Goal: Task Accomplishment & Management: Complete application form

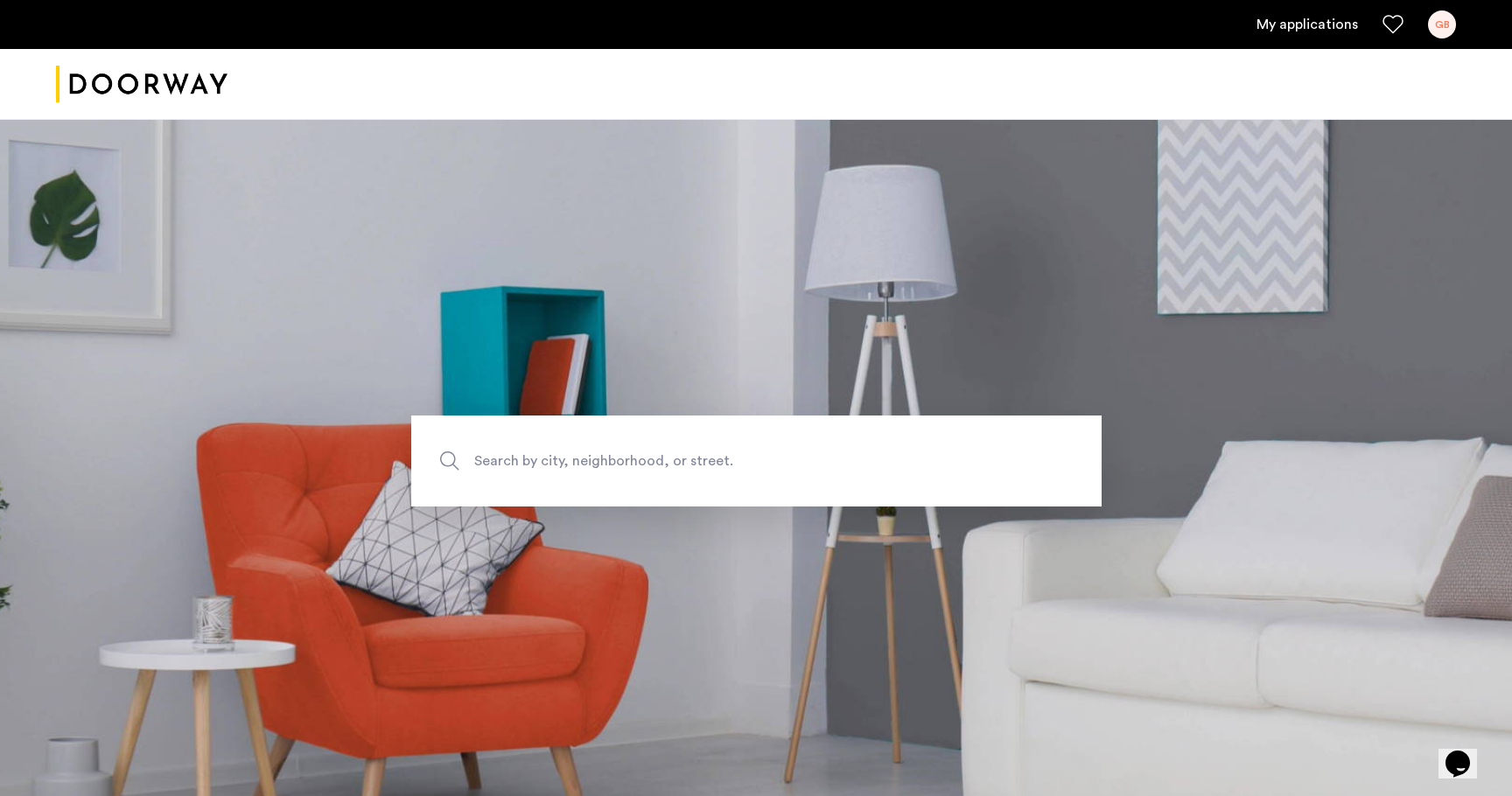
click at [1299, 18] on link "My applications" at bounding box center [1308, 25] width 102 height 21
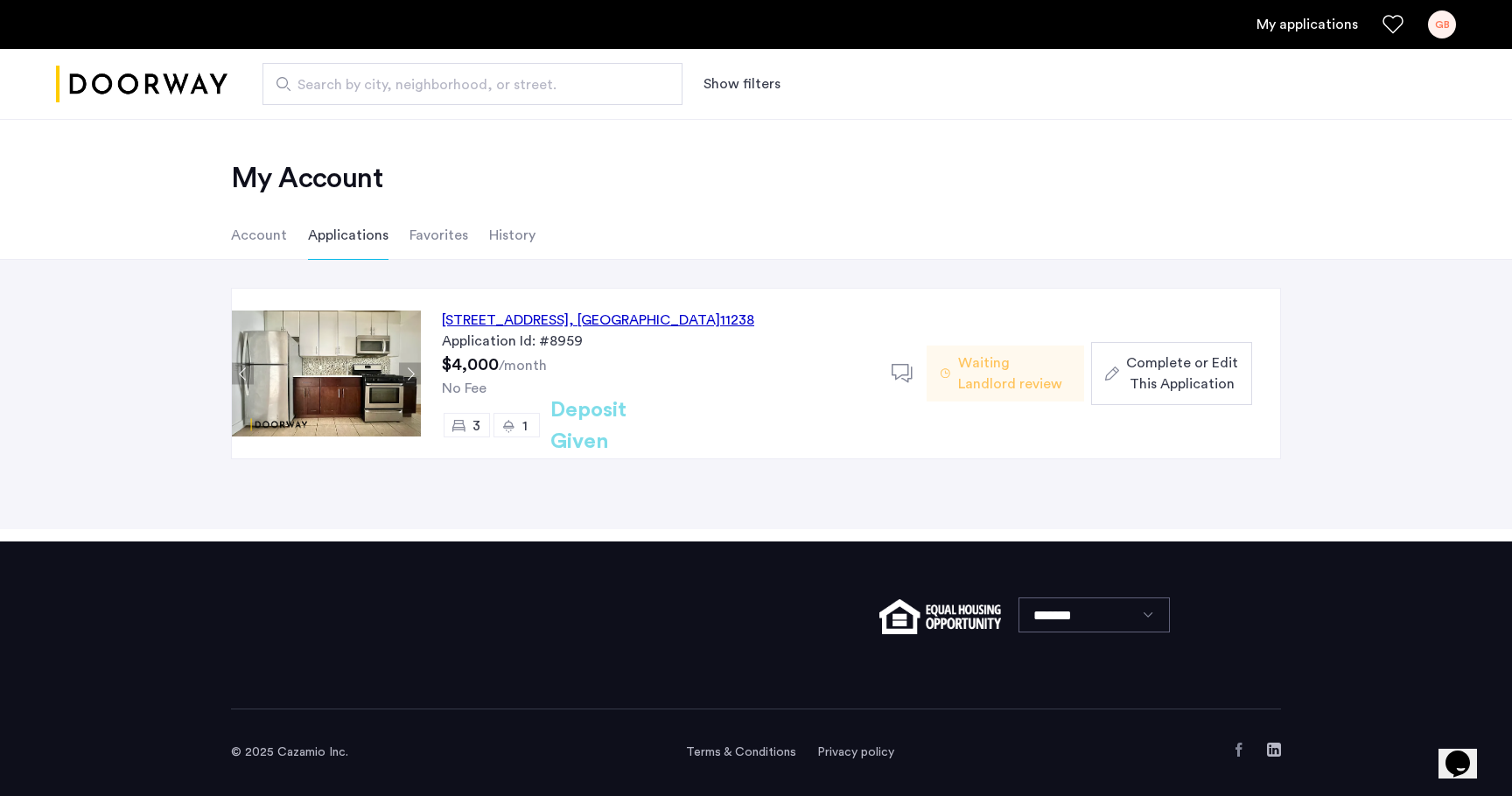
click at [545, 315] on div "436 Franklin Avenue, Unit 1, Brooklyn , NY 11238" at bounding box center [598, 320] width 312 height 21
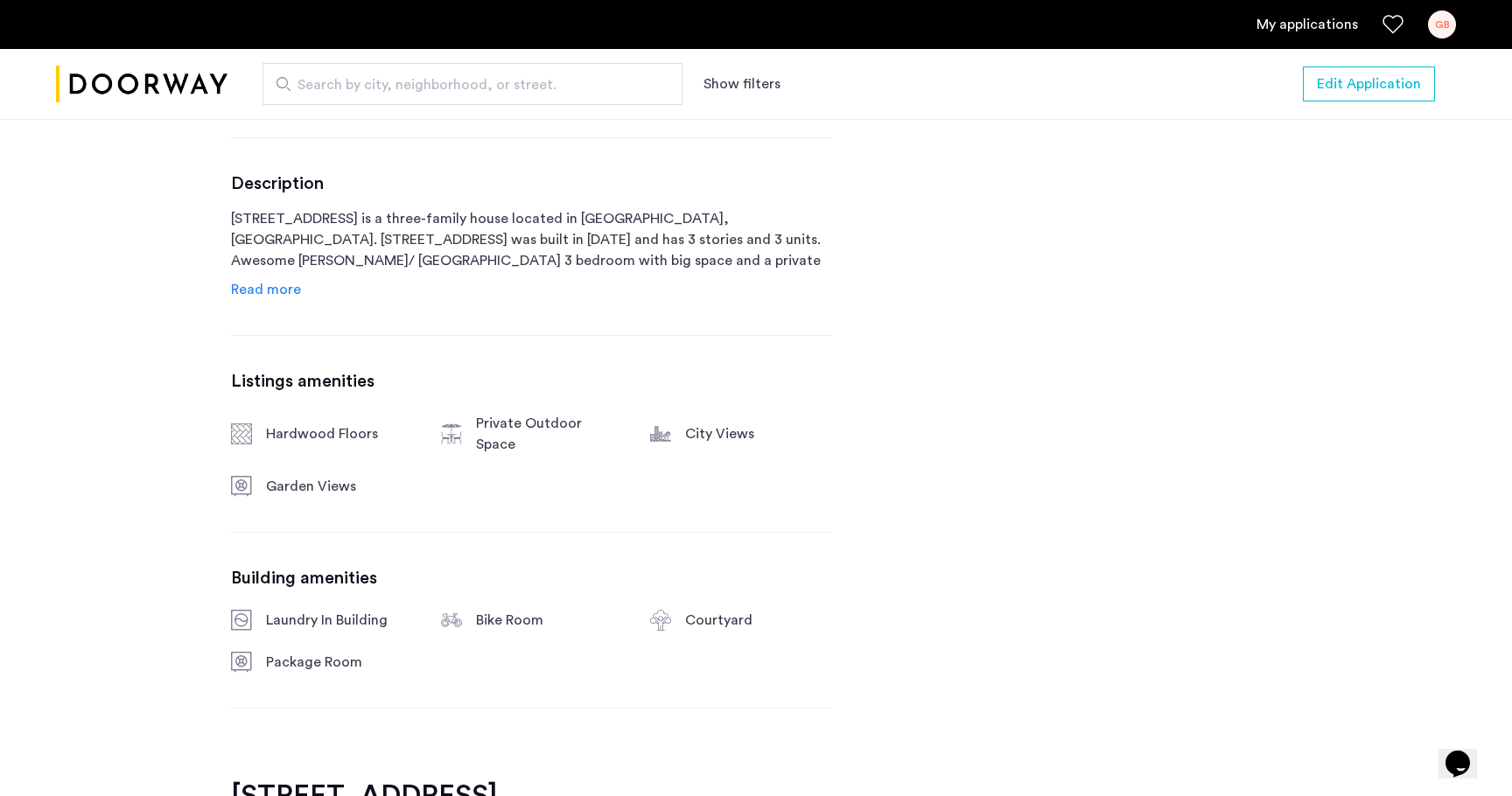
scroll to position [838, 0]
click at [256, 279] on link "Read more" at bounding box center [266, 290] width 70 height 21
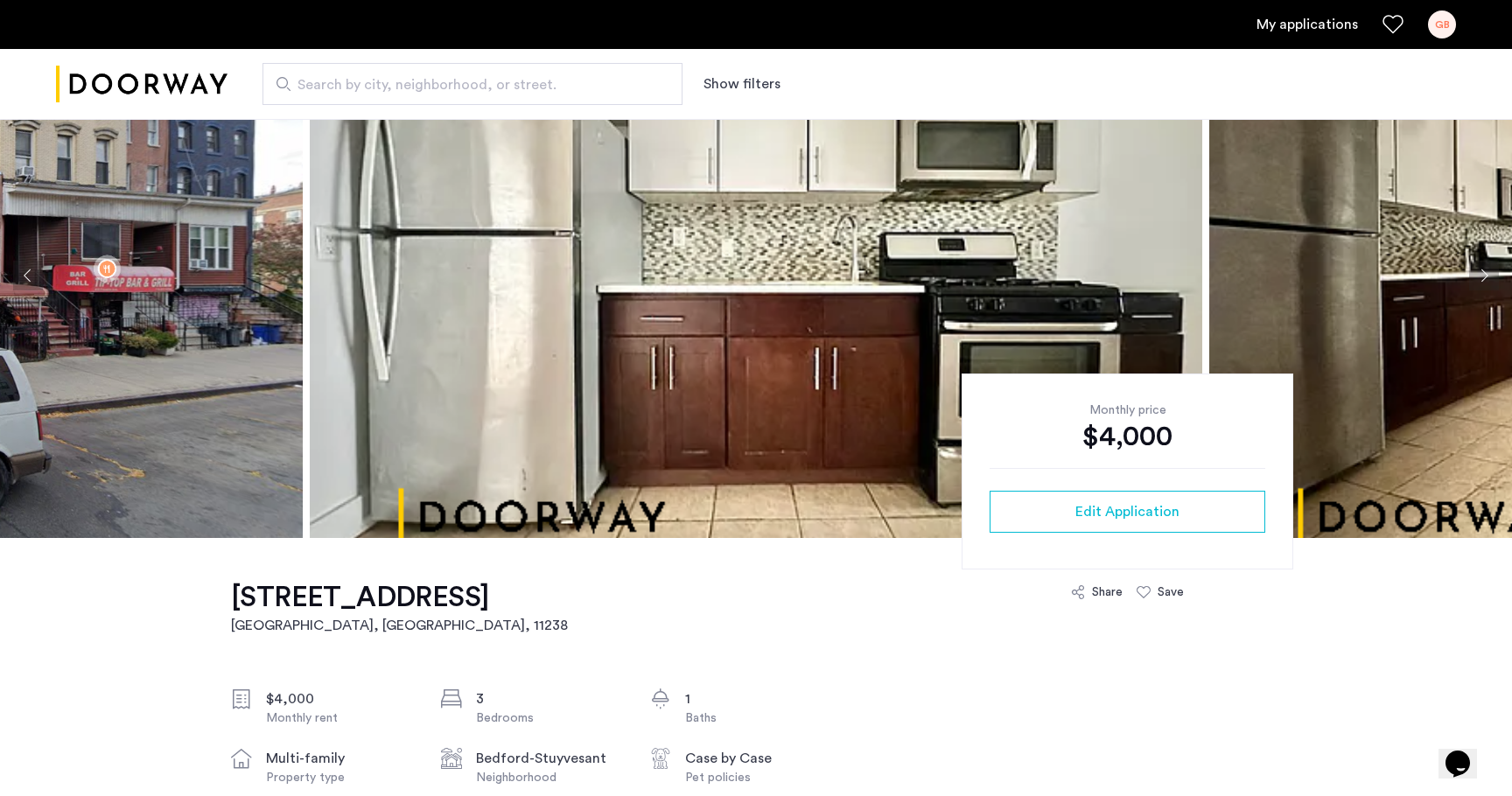
scroll to position [68, 0]
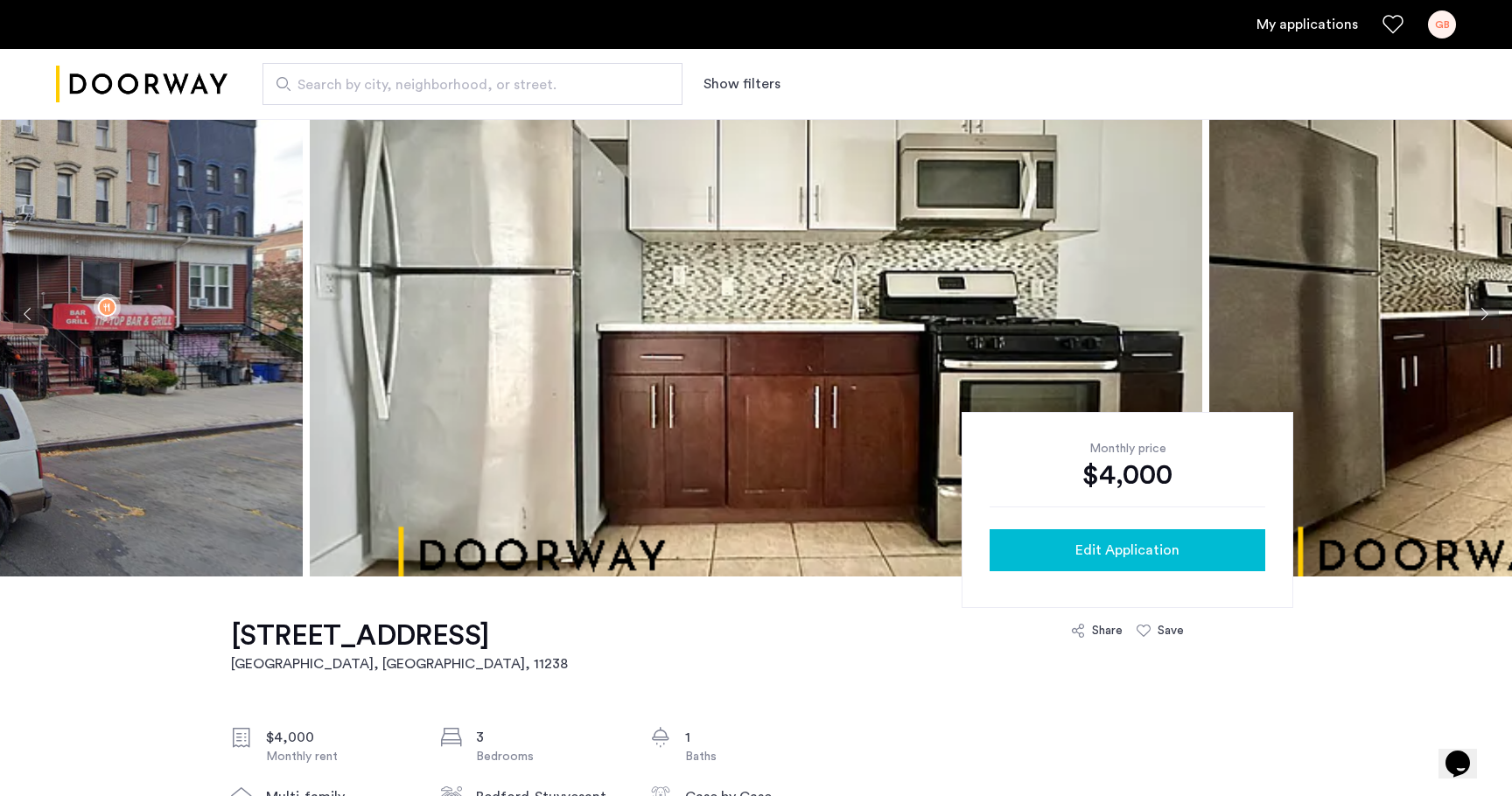
click at [1131, 552] on span "Edit Application" at bounding box center [1127, 551] width 104 height 21
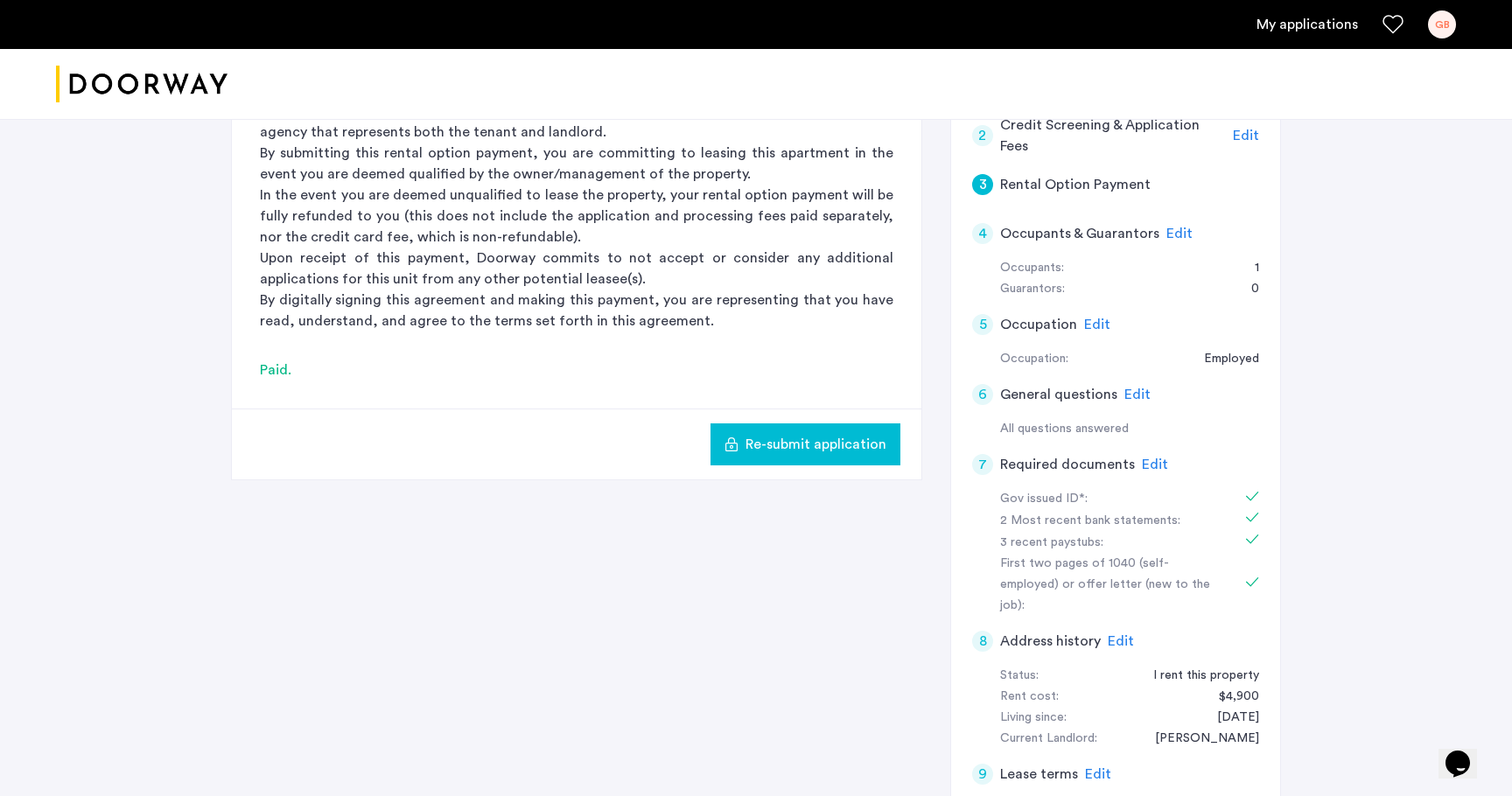
scroll to position [275, 0]
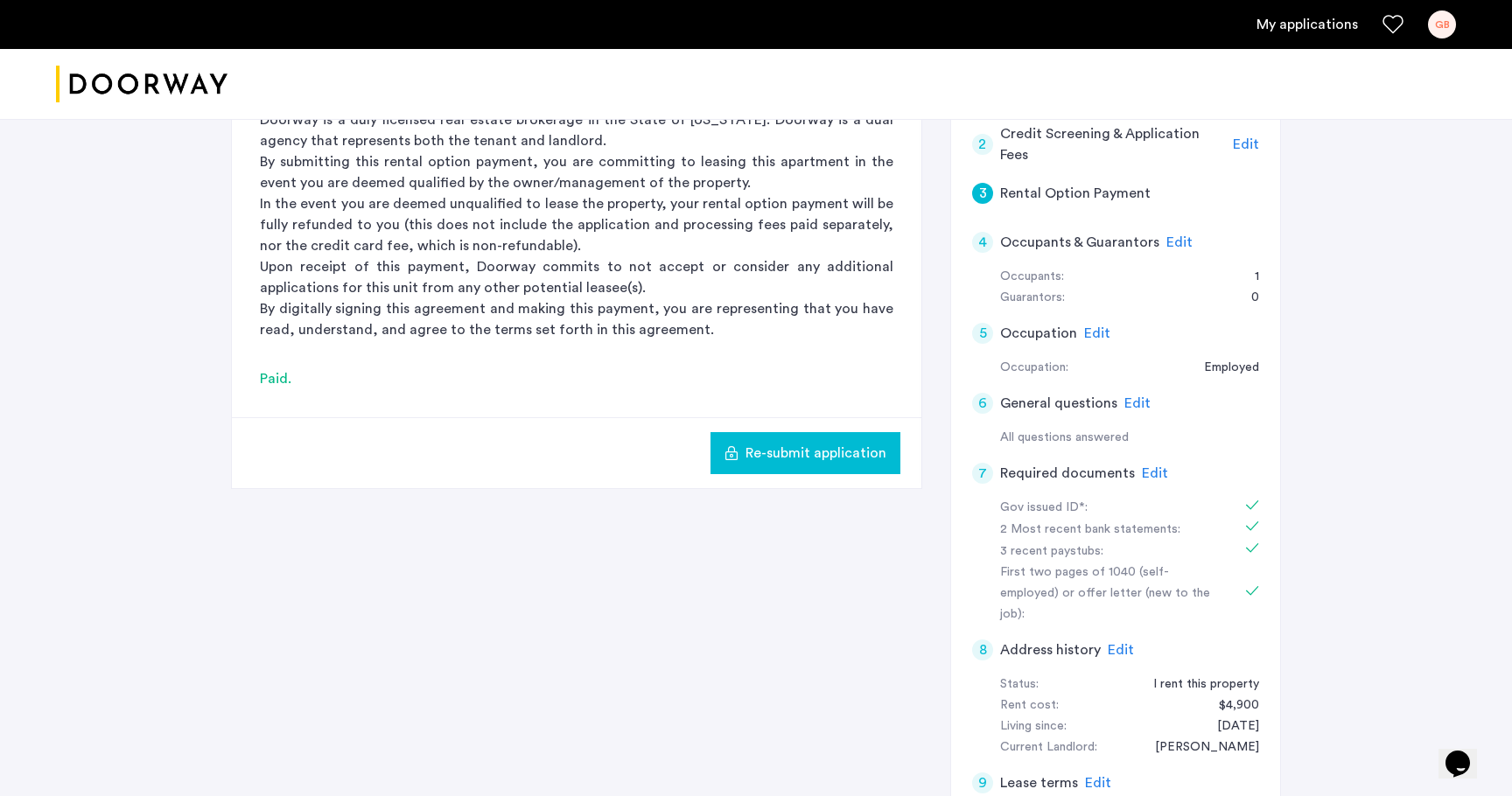
click at [1151, 467] on span "Edit" at bounding box center [1155, 474] width 26 height 14
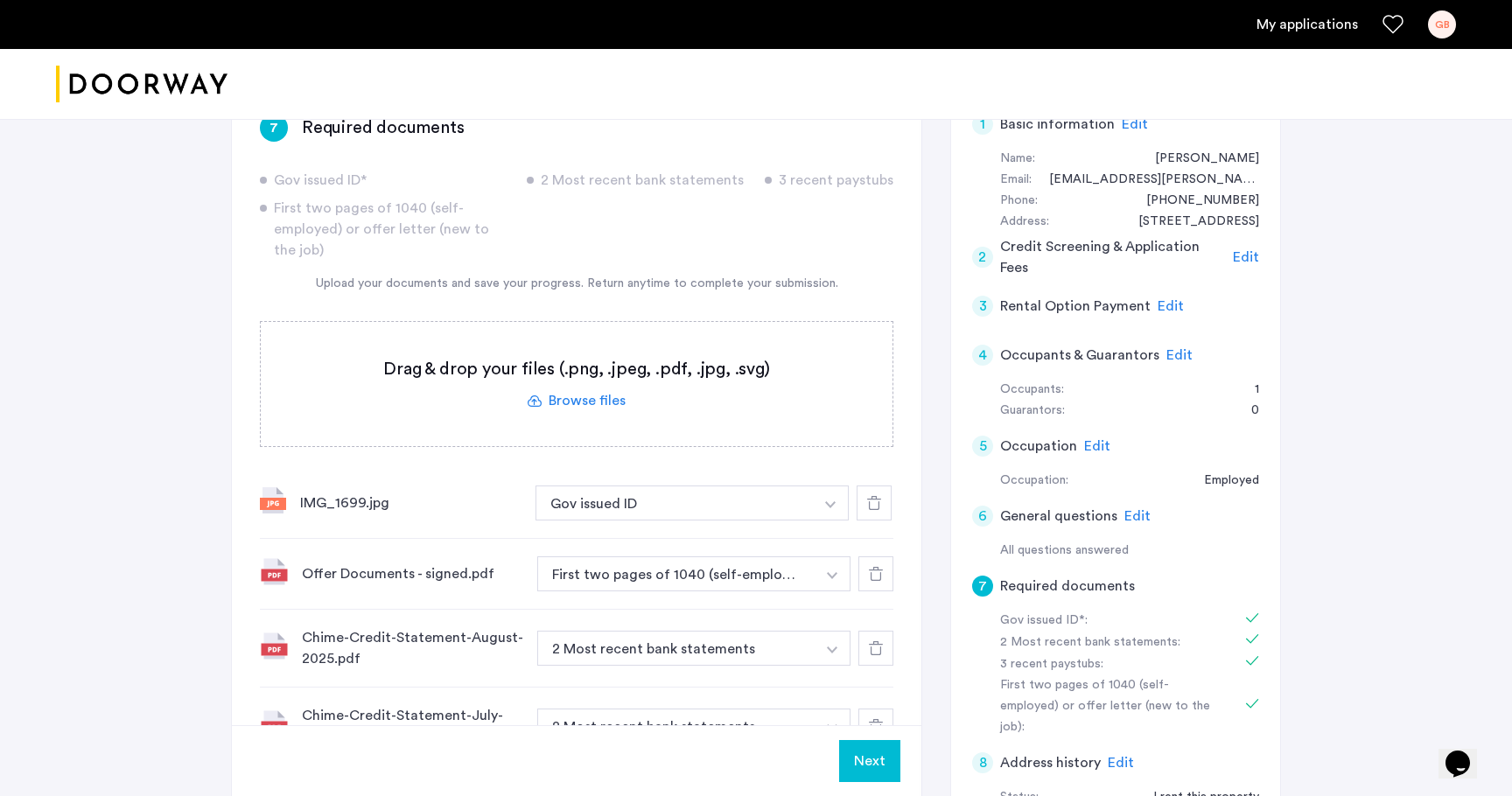
scroll to position [139, 0]
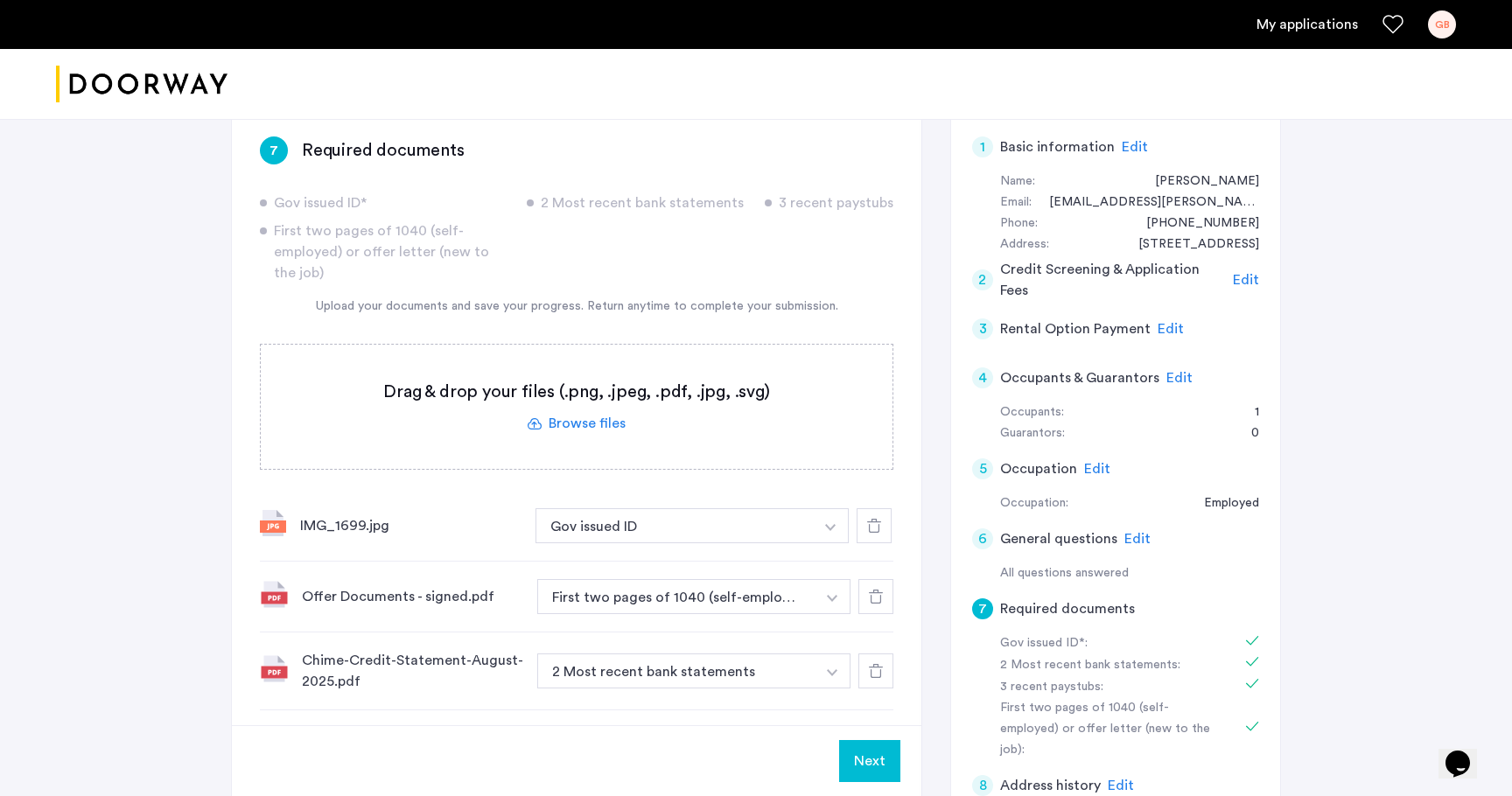
click at [1167, 328] on span "Edit" at bounding box center [1170, 329] width 26 height 14
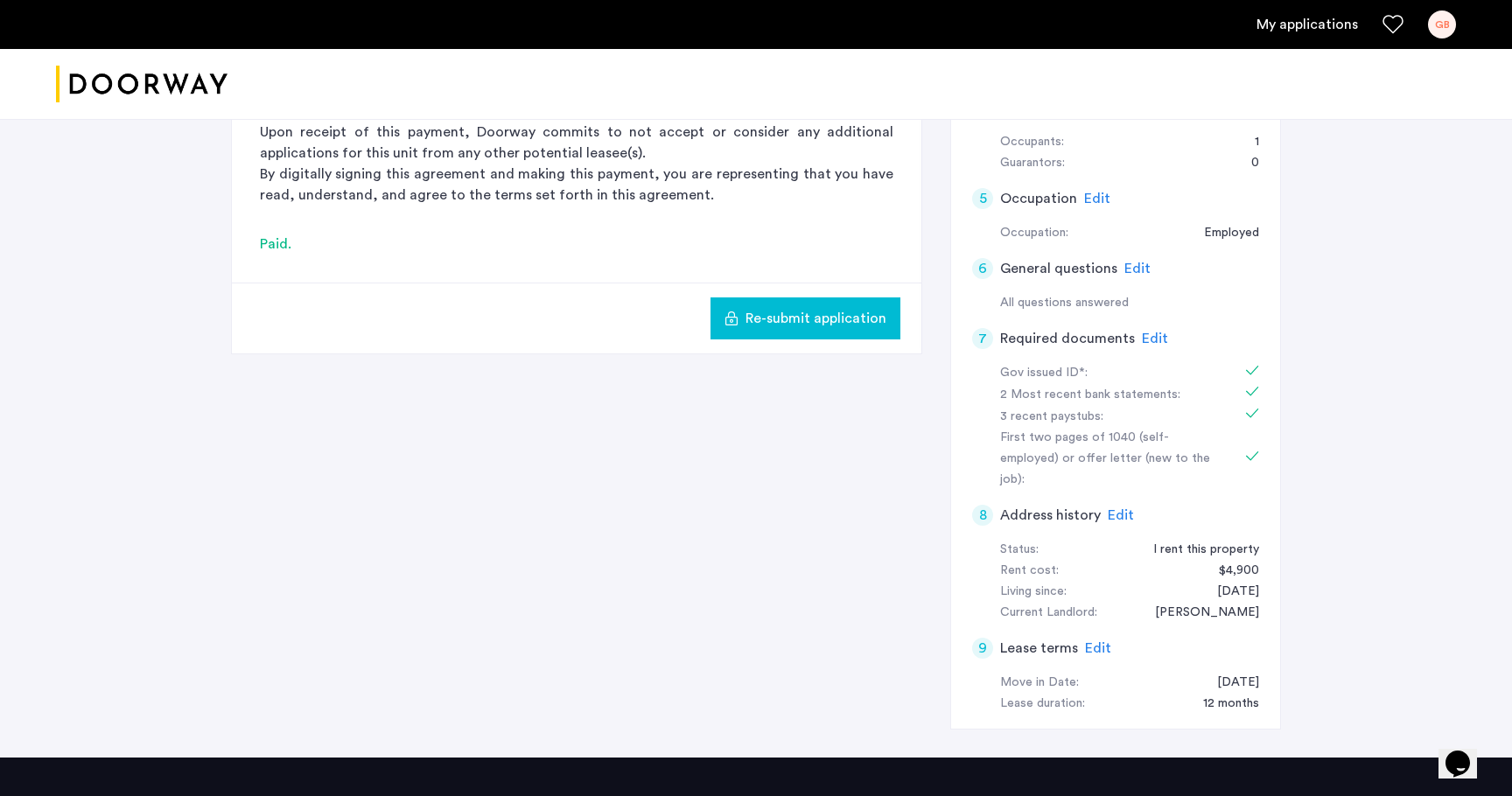
scroll to position [413, 0]
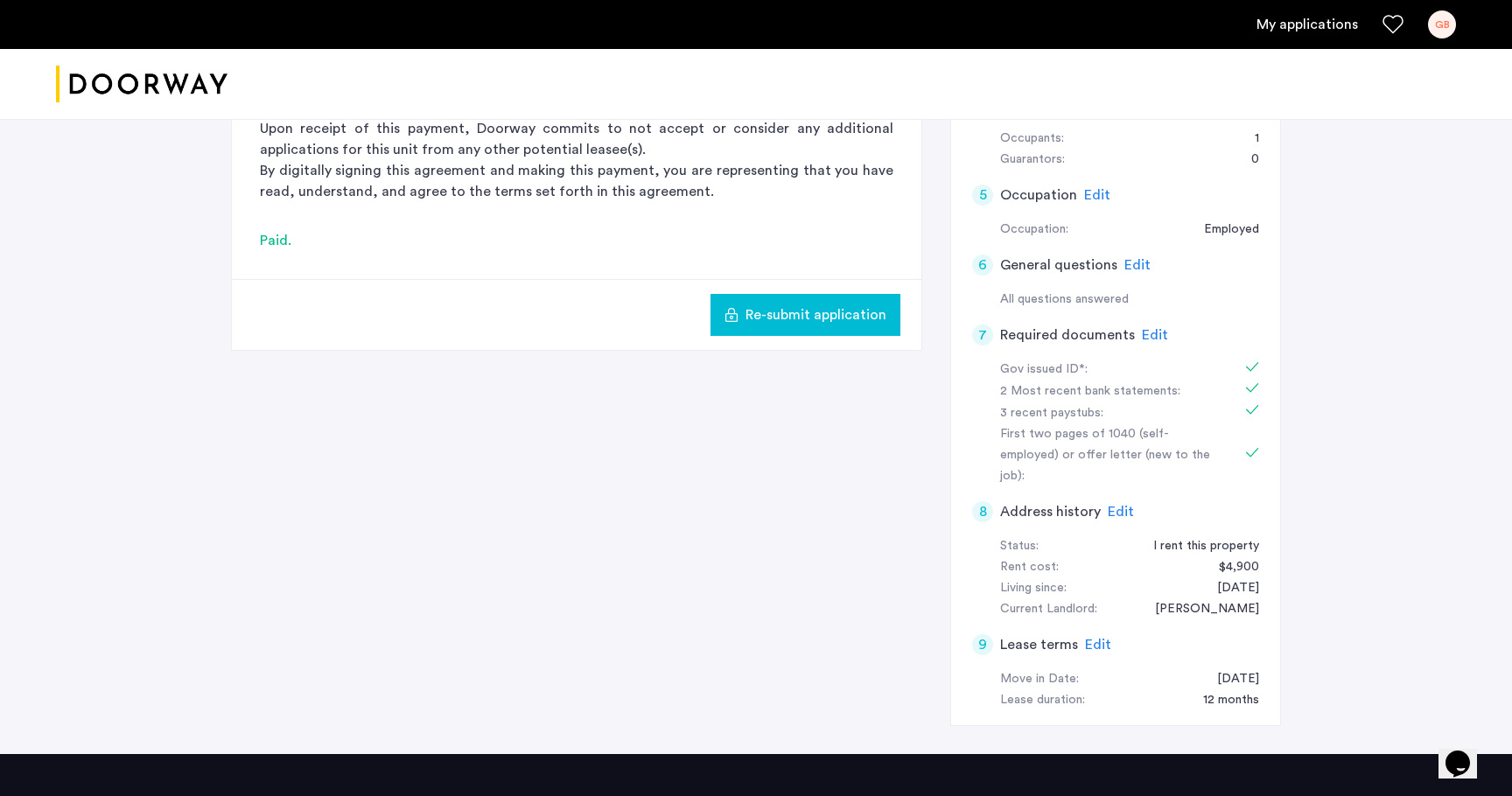
click at [1090, 638] on span "Edit" at bounding box center [1098, 645] width 26 height 14
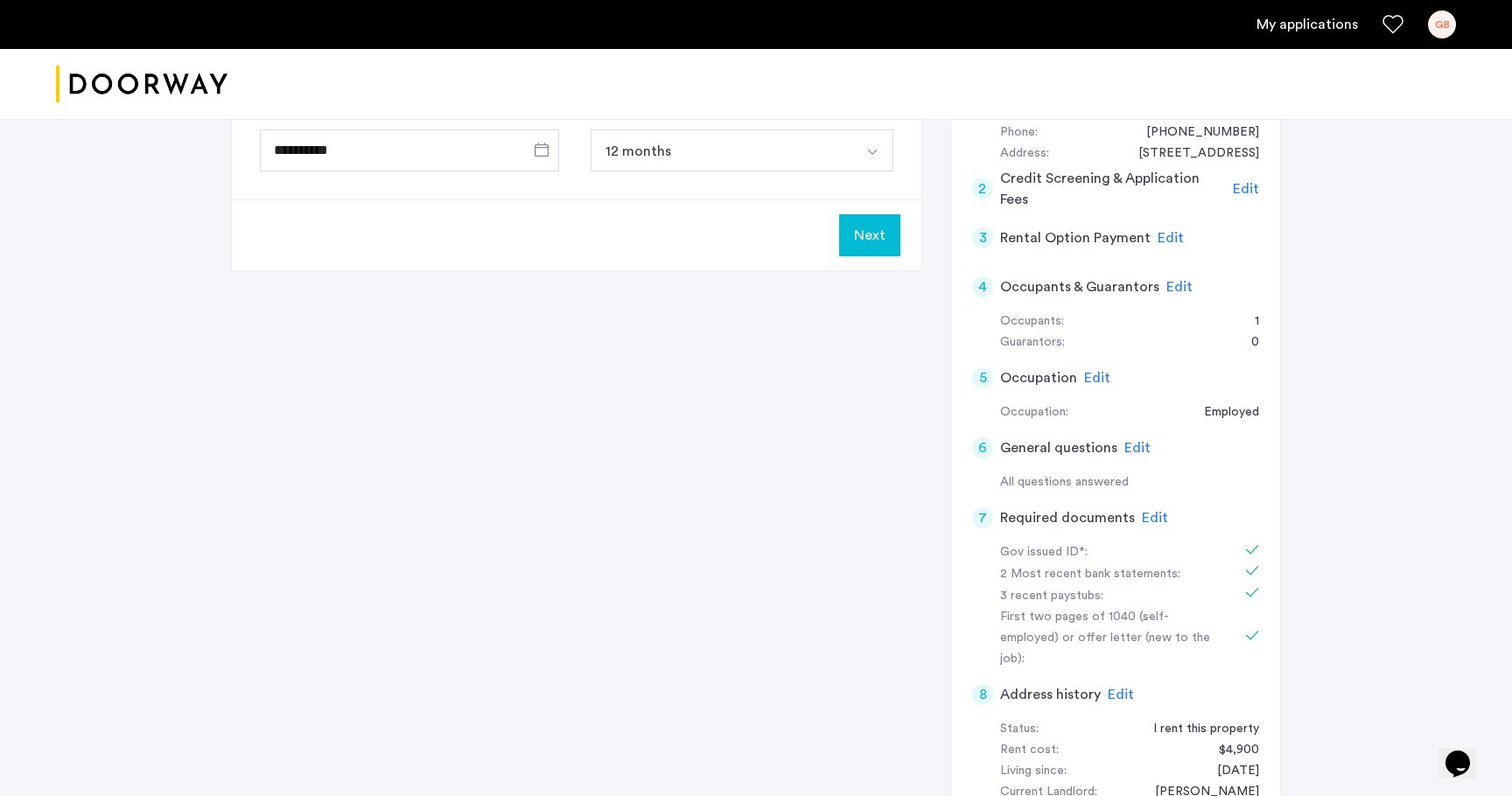
scroll to position [287, 0]
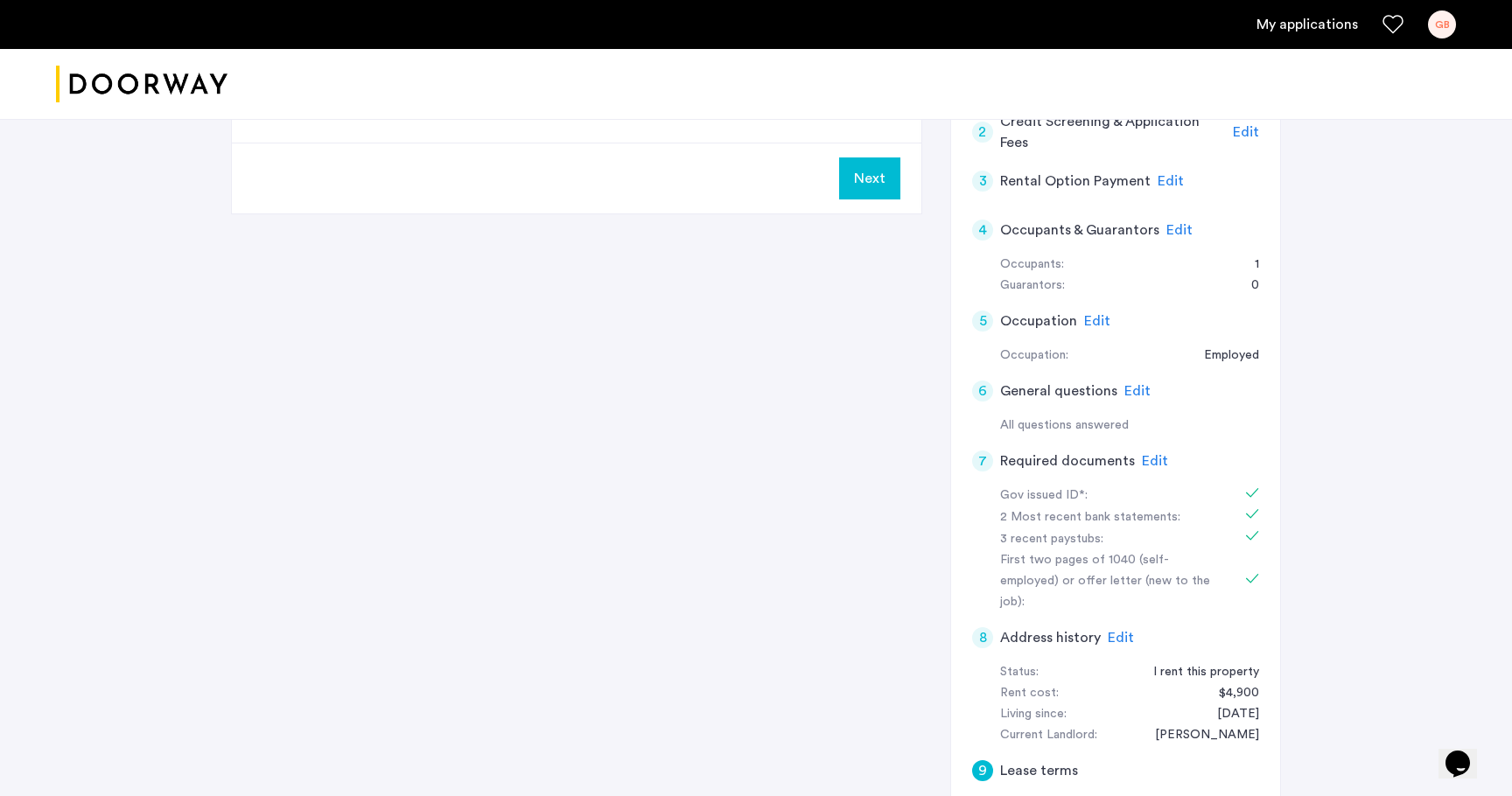
click at [1126, 390] on span "Edit" at bounding box center [1137, 391] width 26 height 14
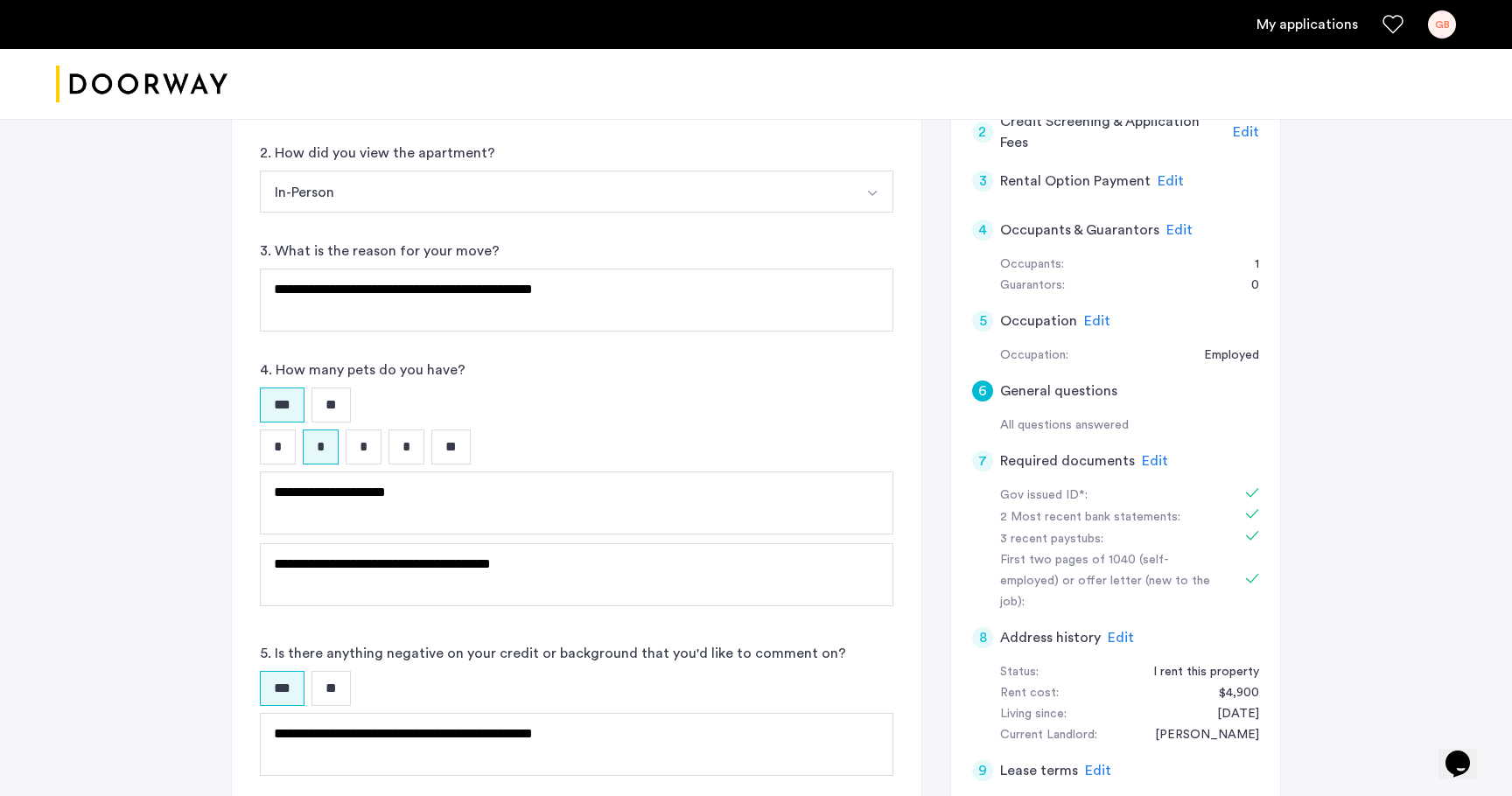
click at [1095, 322] on span "Edit" at bounding box center [1097, 321] width 26 height 14
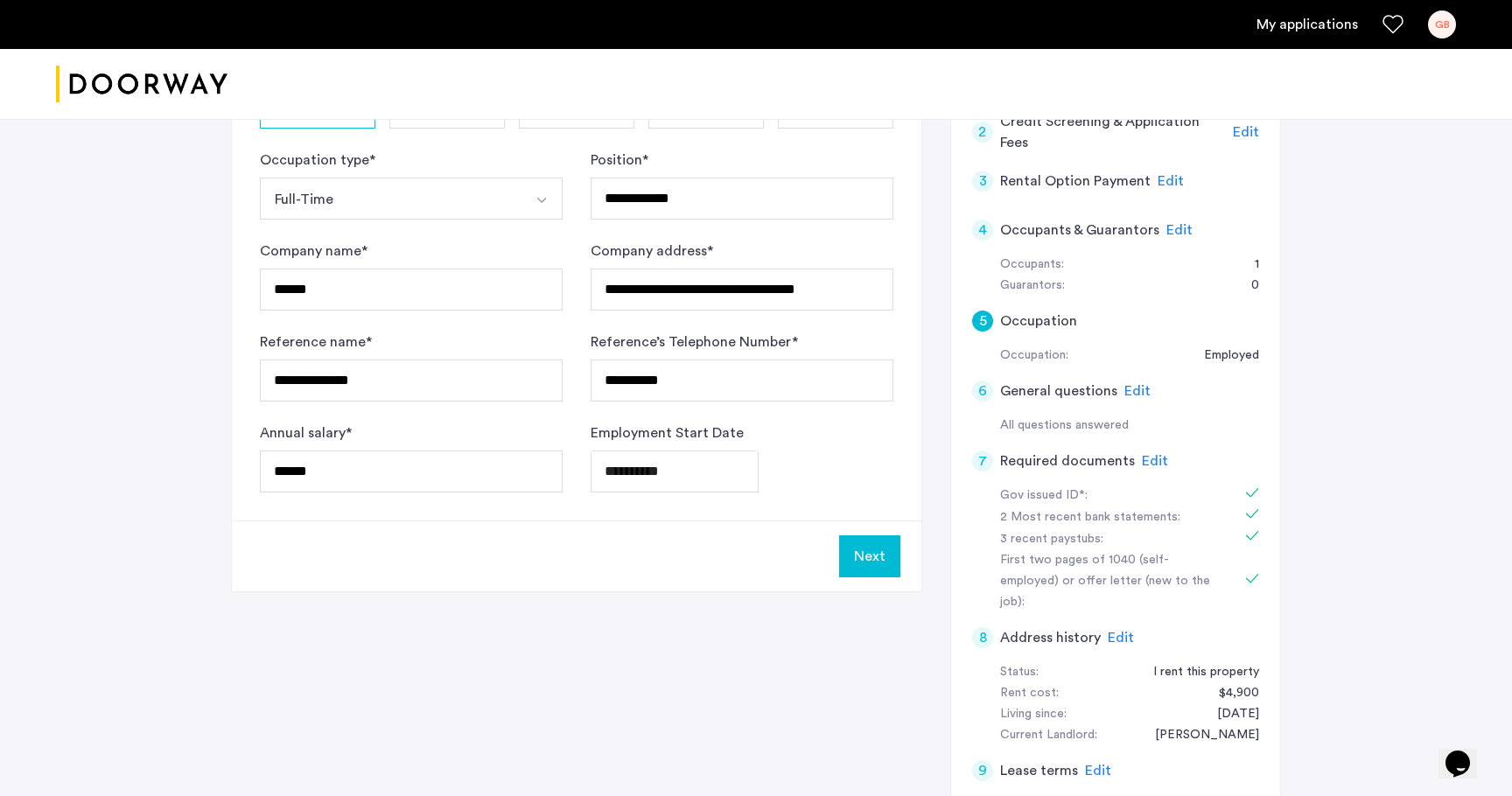
click at [1176, 223] on span "Edit" at bounding box center [1179, 230] width 26 height 14
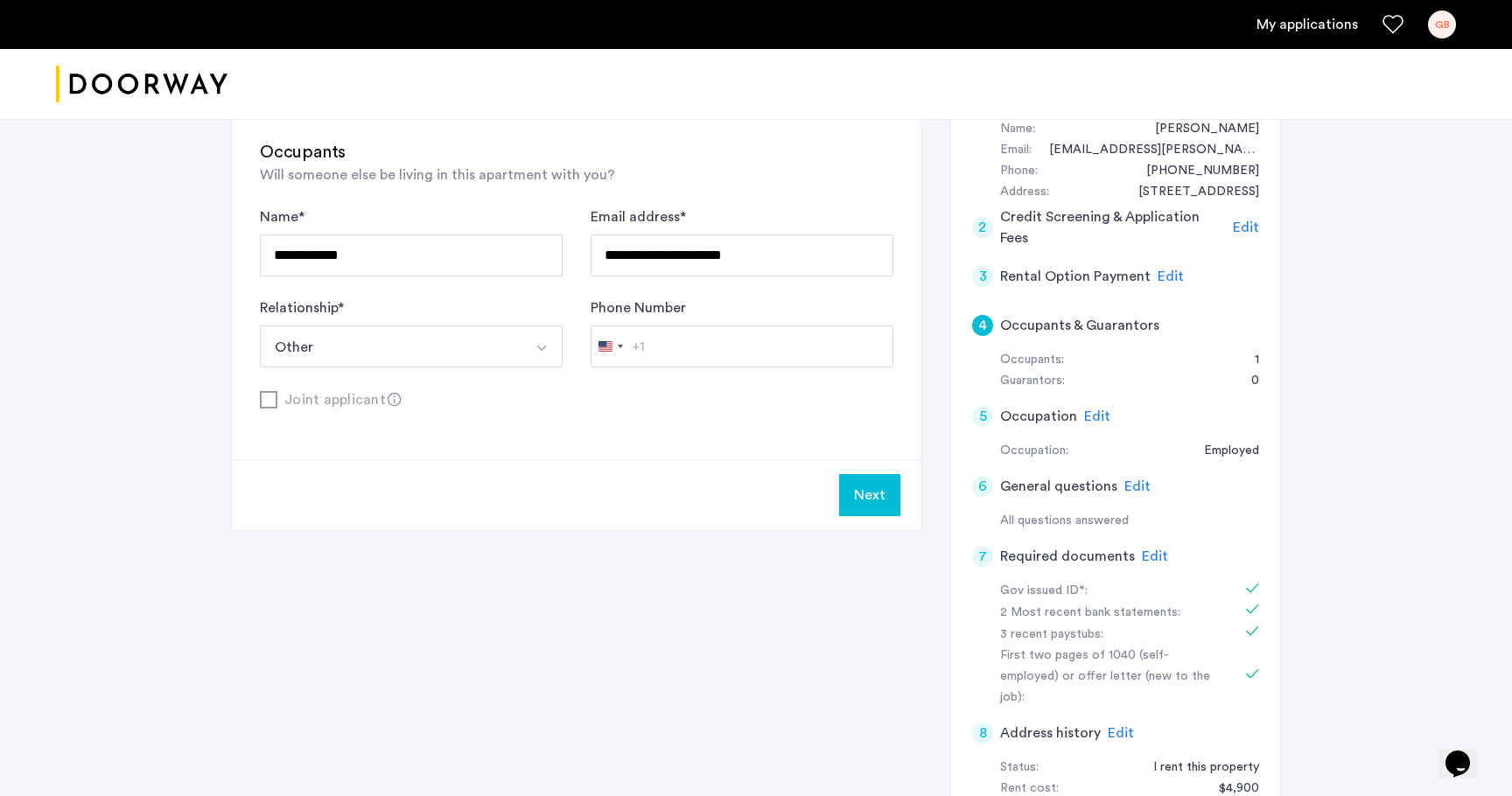
scroll to position [173, 0]
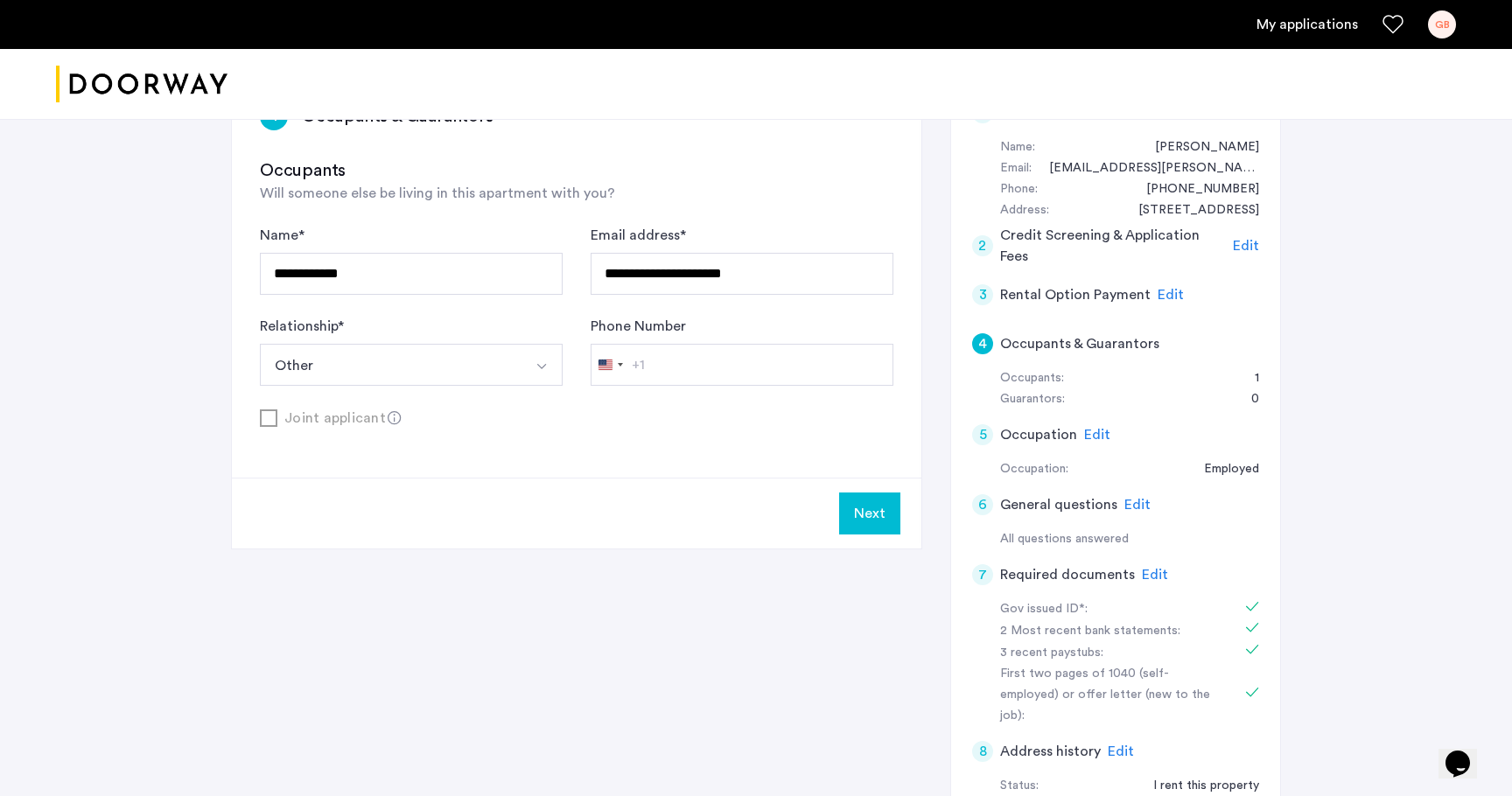
click at [1162, 294] on span "Edit" at bounding box center [1170, 295] width 26 height 14
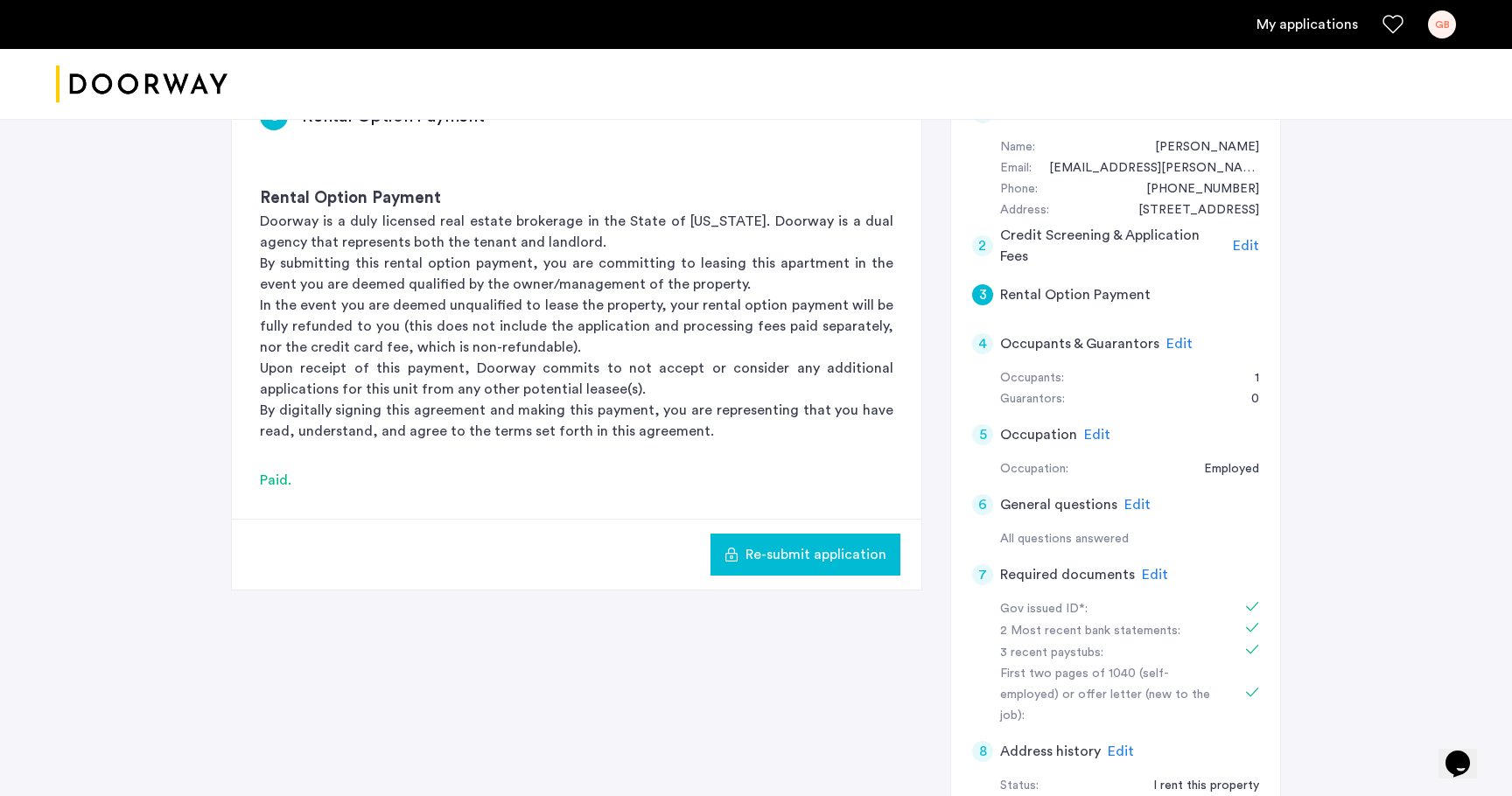
click at [1248, 241] on span "Edit" at bounding box center [1246, 246] width 26 height 14
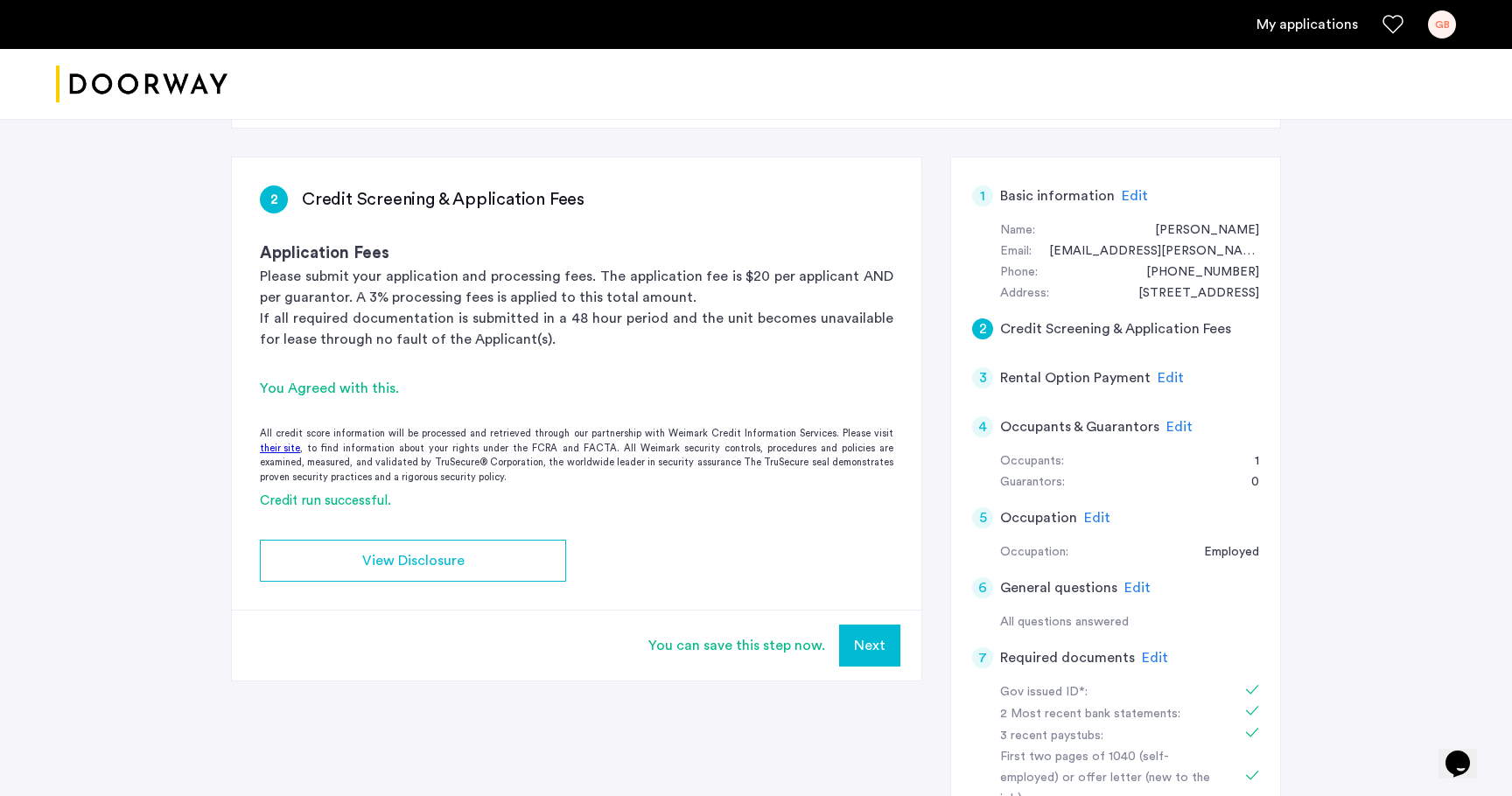
scroll to position [69, 0]
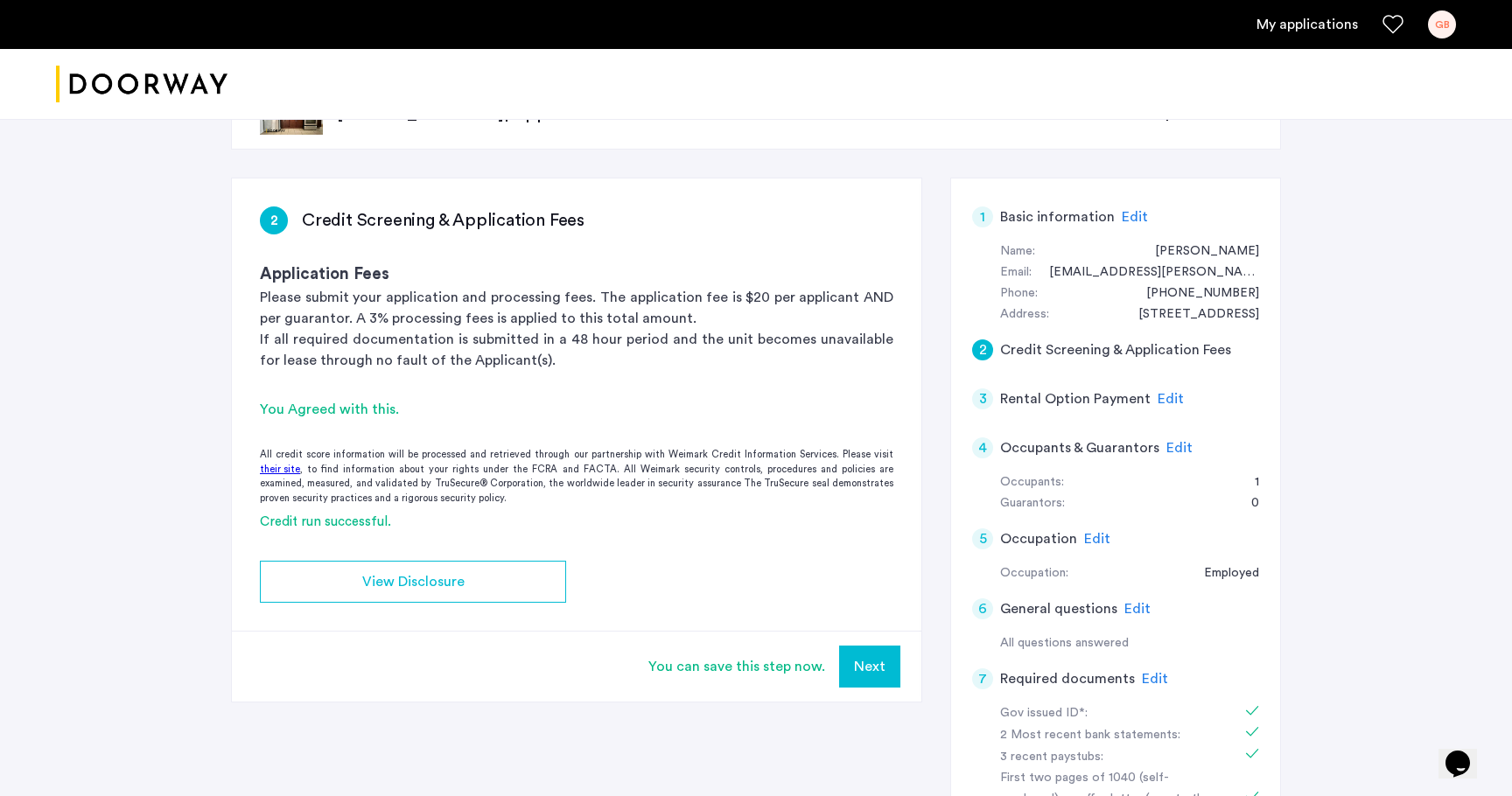
click at [1122, 219] on span "Edit" at bounding box center [1134, 217] width 26 height 14
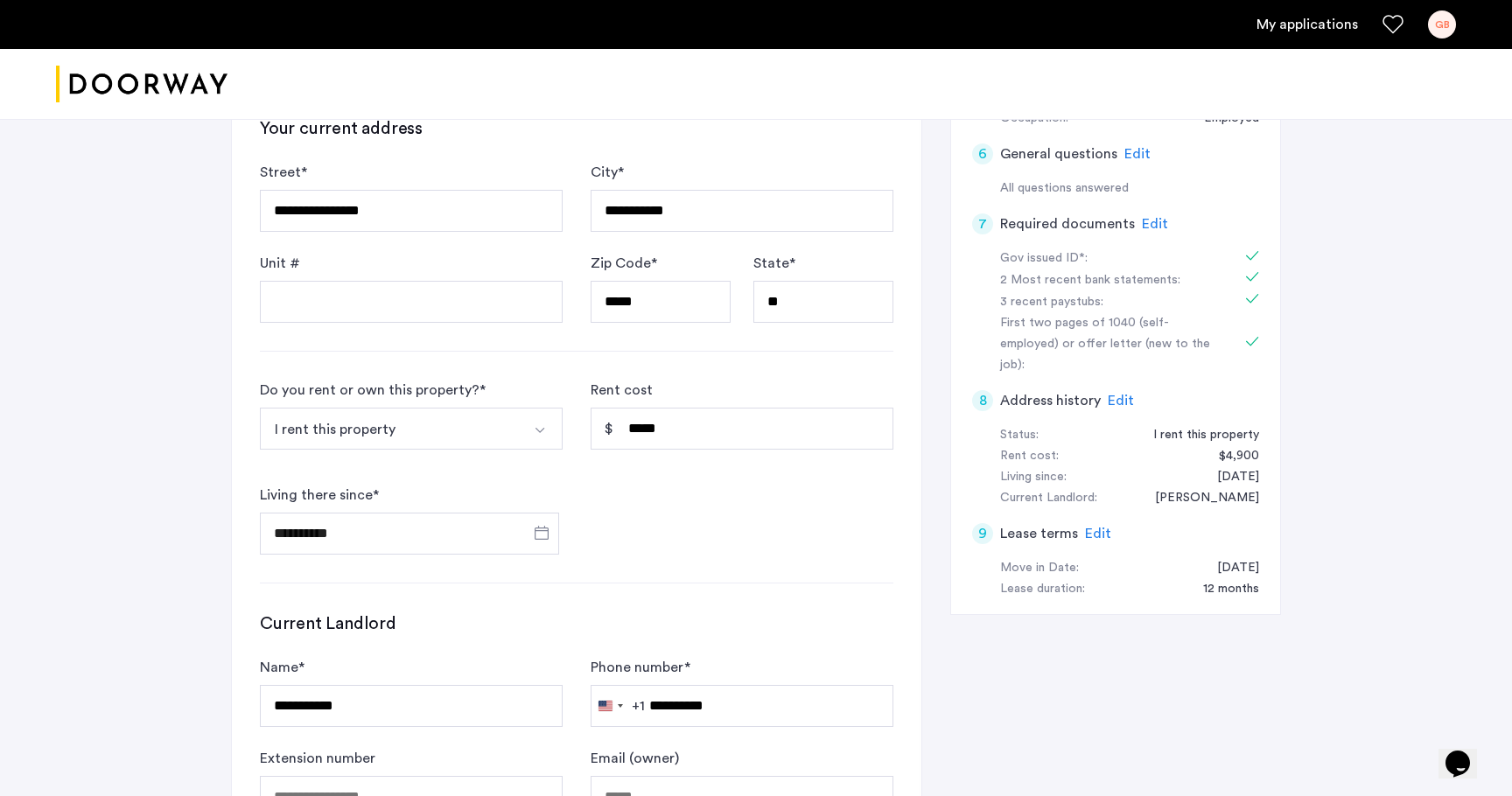
scroll to position [511, 0]
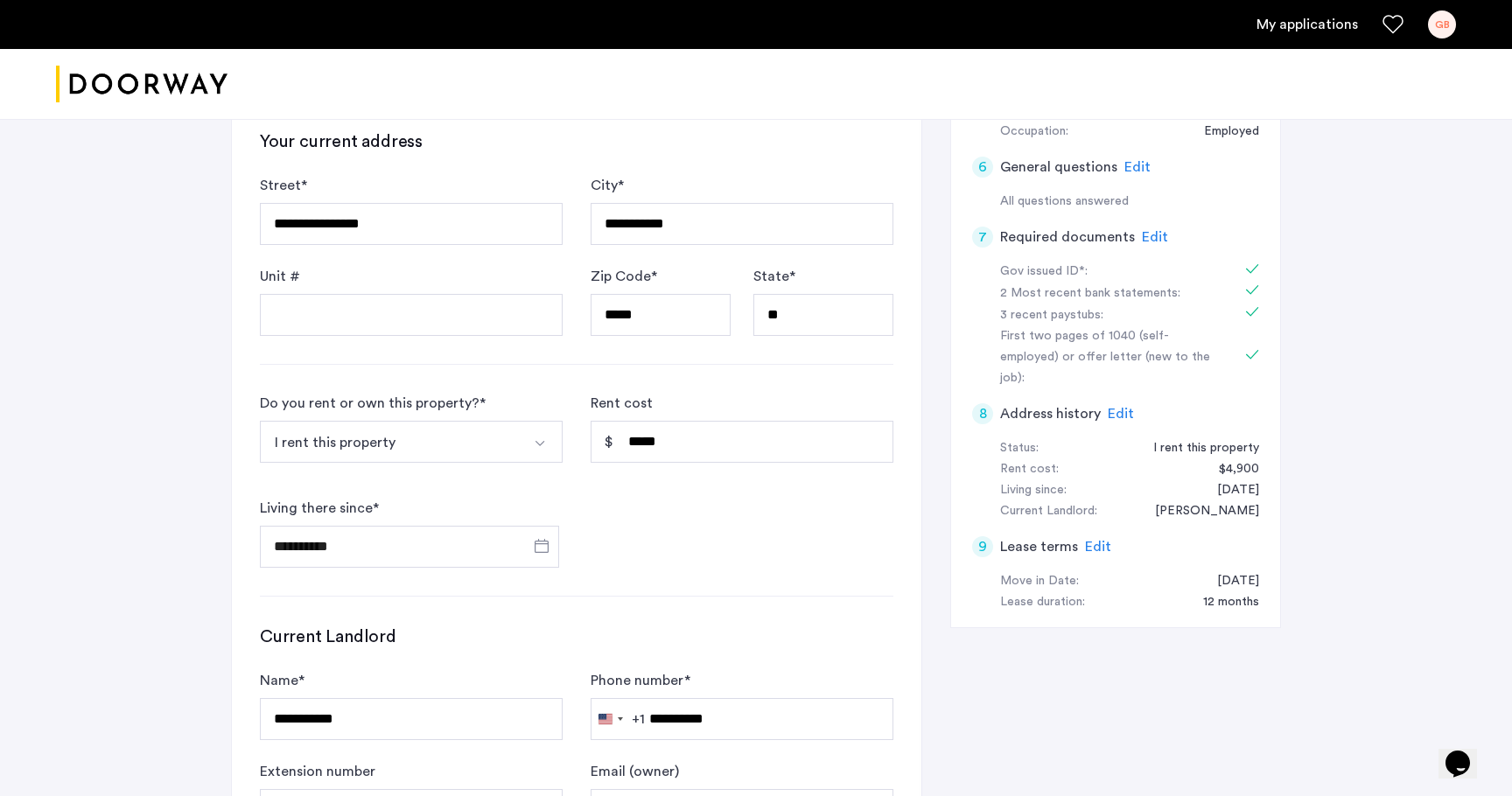
click at [1101, 540] on span "Edit" at bounding box center [1098, 547] width 26 height 14
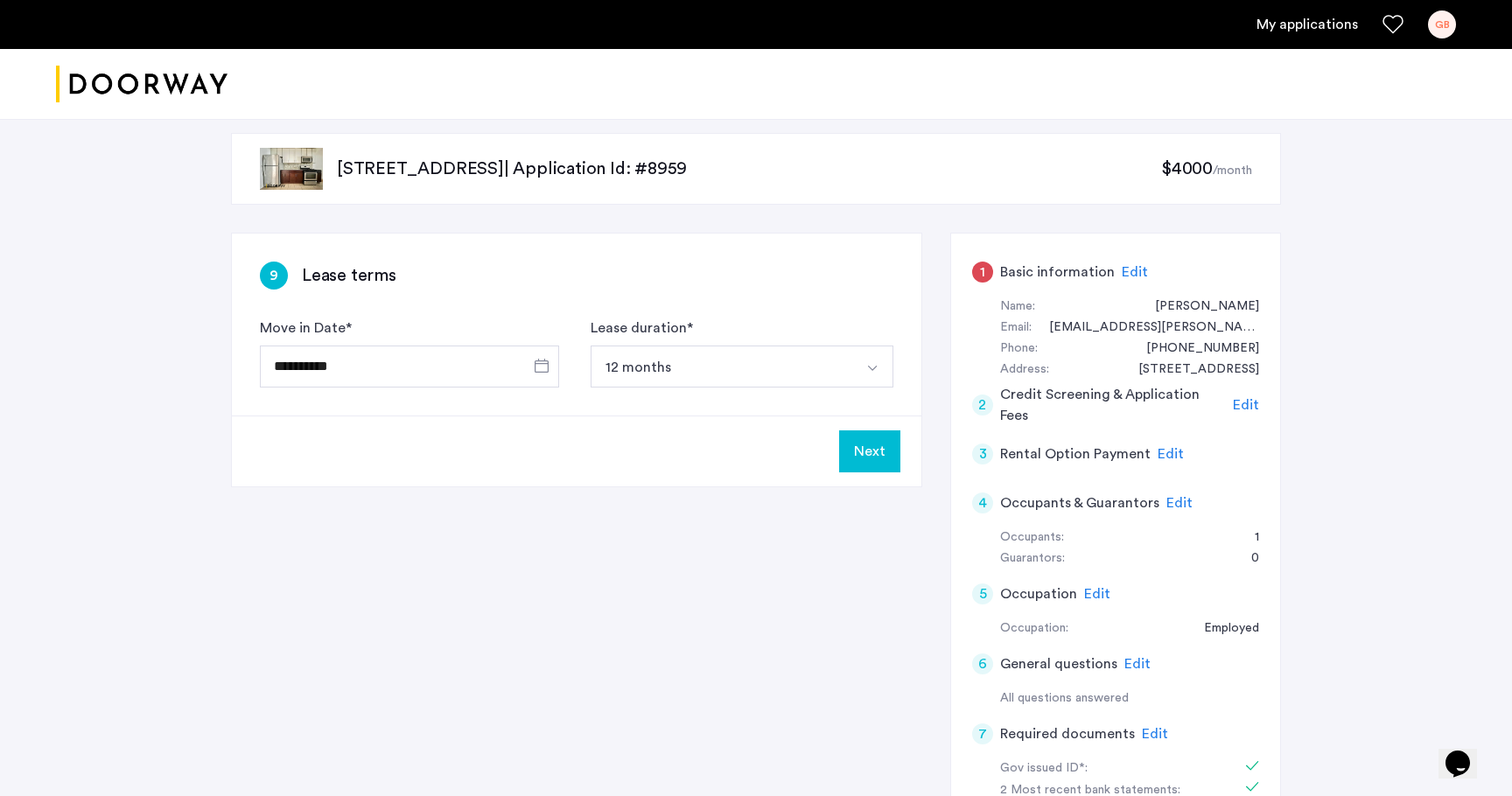
scroll to position [0, 0]
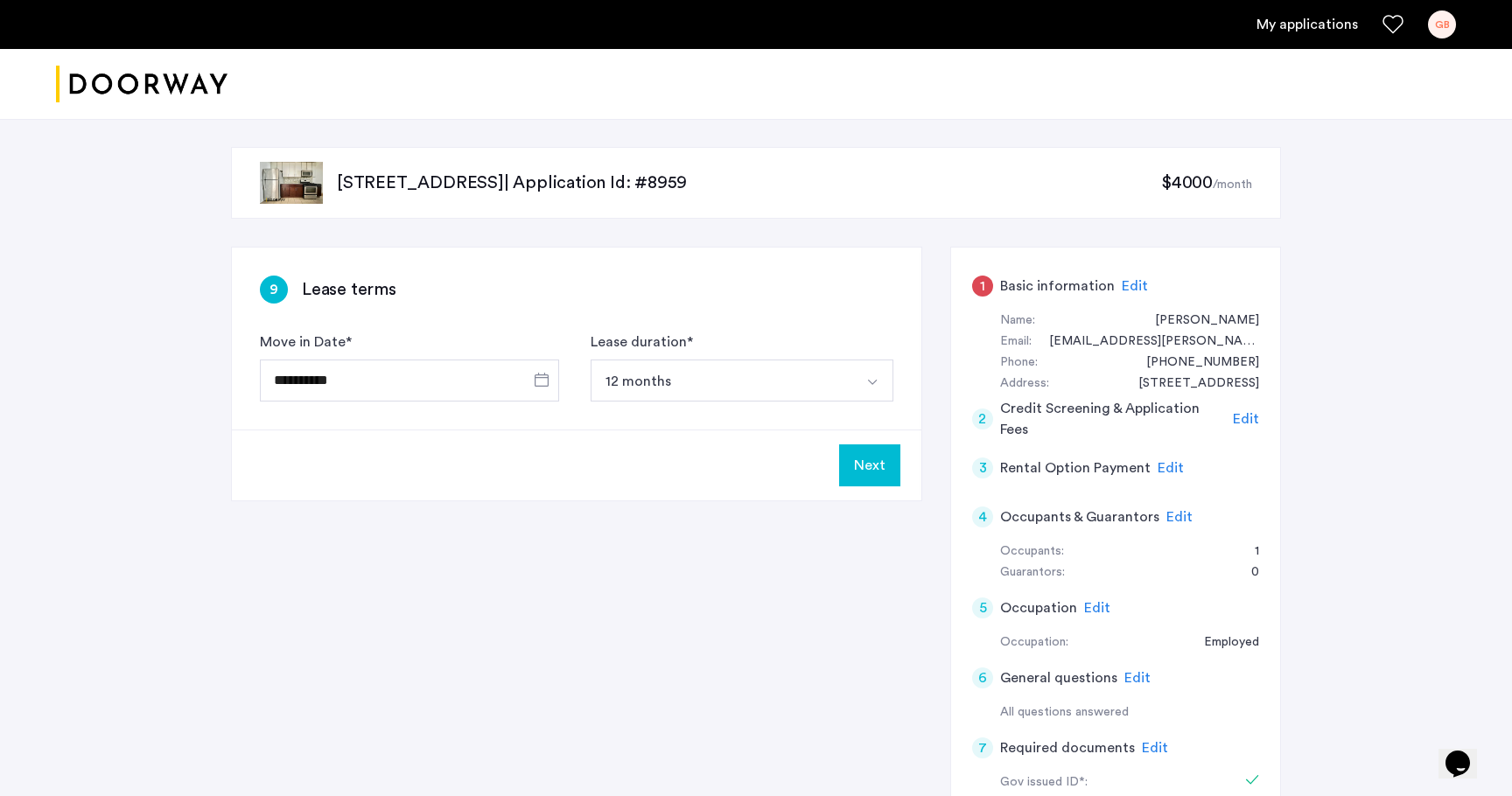
click at [1287, 30] on link "My applications" at bounding box center [1308, 25] width 102 height 21
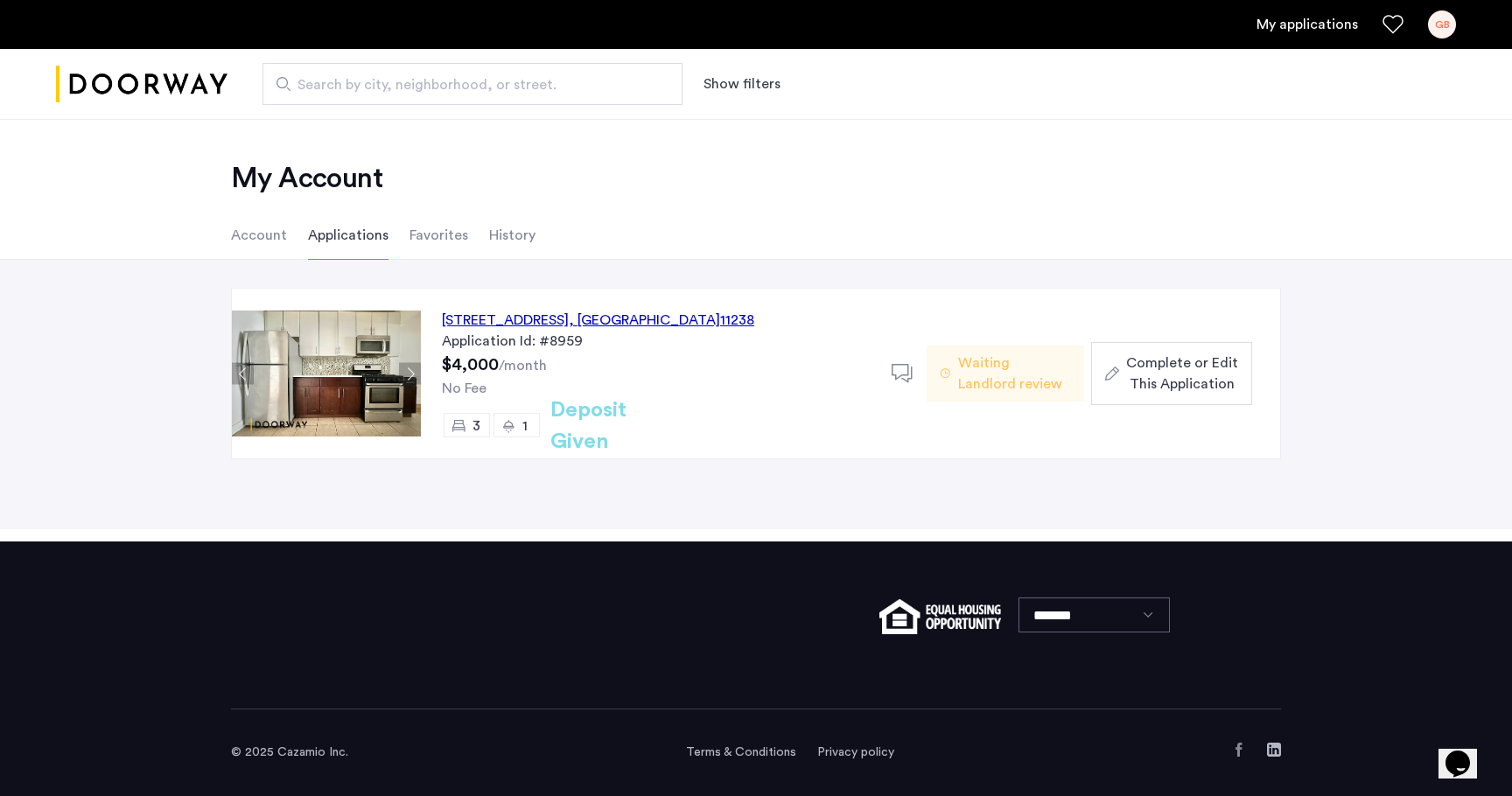
click at [255, 245] on li "Account" at bounding box center [259, 235] width 56 height 49
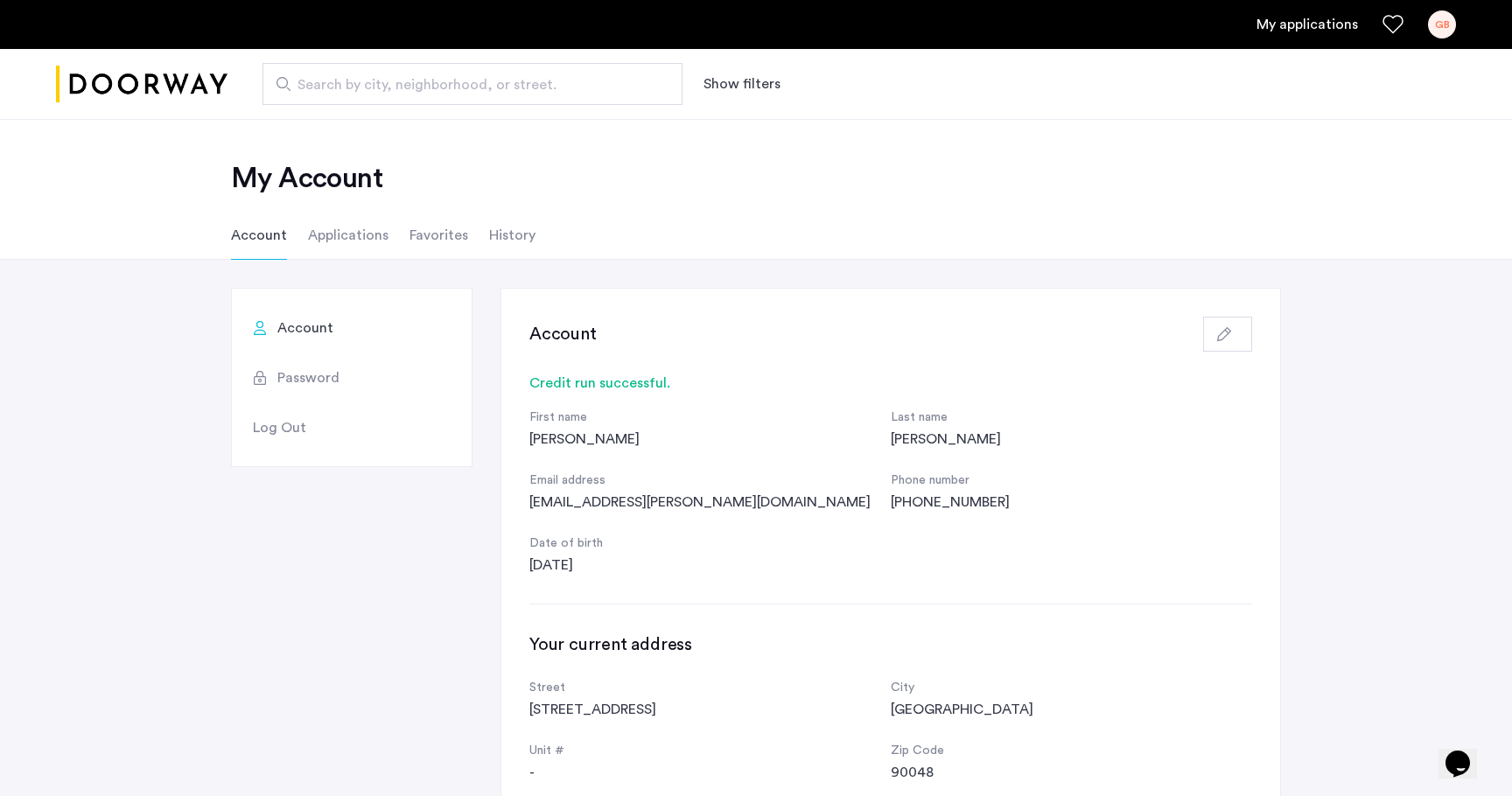
click at [440, 222] on li "Favorites" at bounding box center [439, 235] width 59 height 49
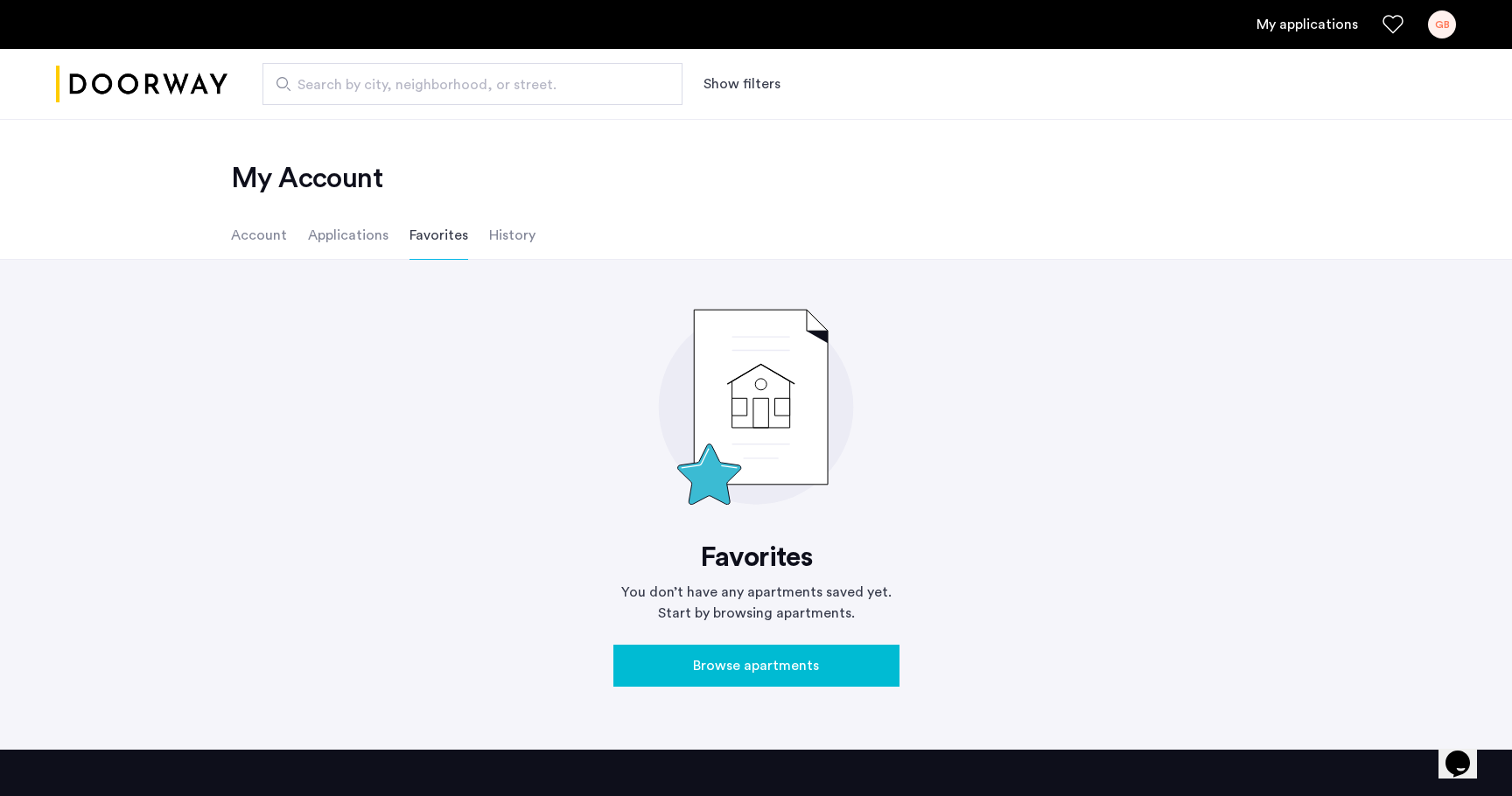
click at [492, 240] on li "History" at bounding box center [512, 235] width 46 height 49
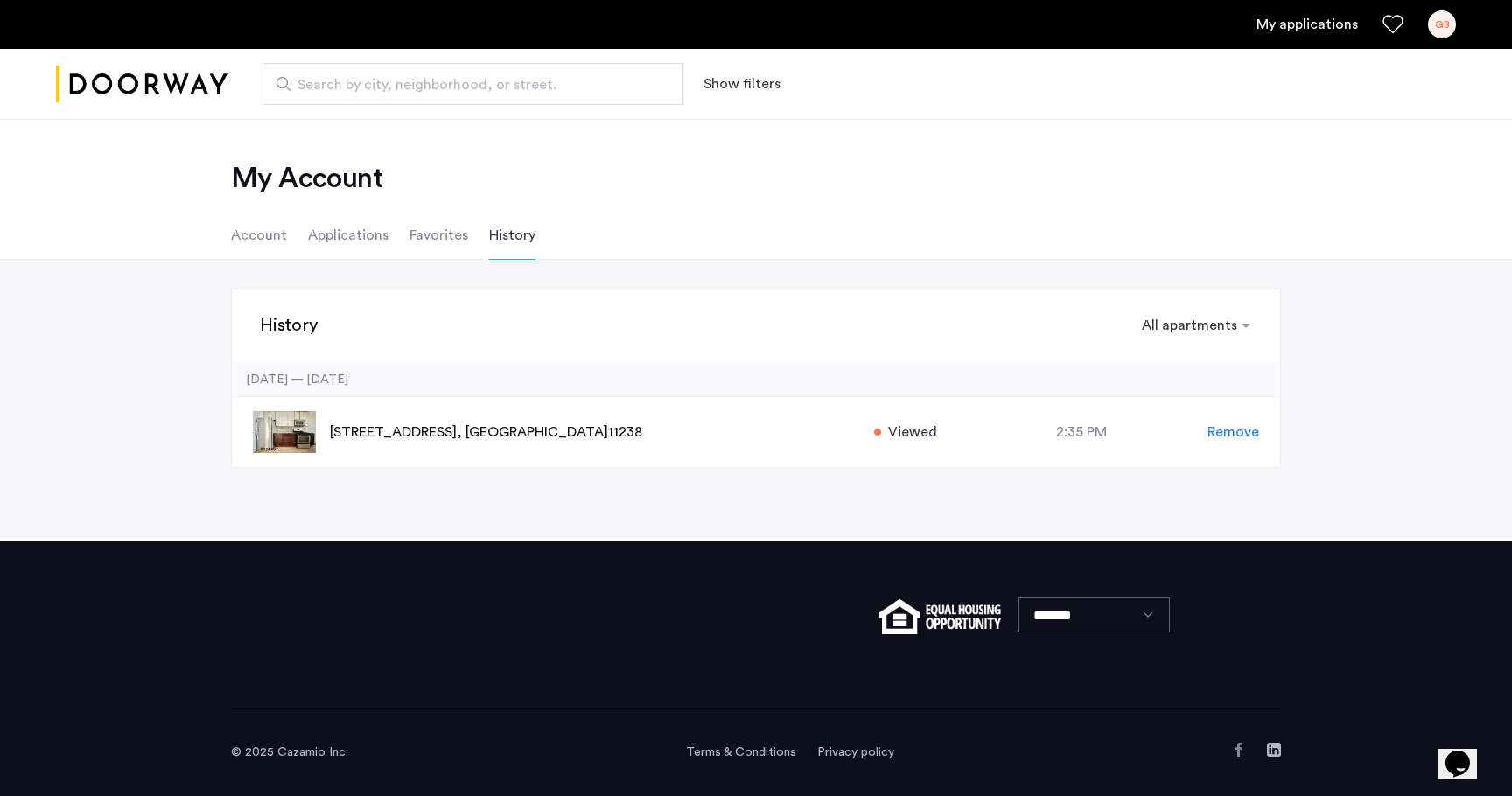
click at [374, 245] on li "Applications" at bounding box center [348, 235] width 80 height 49
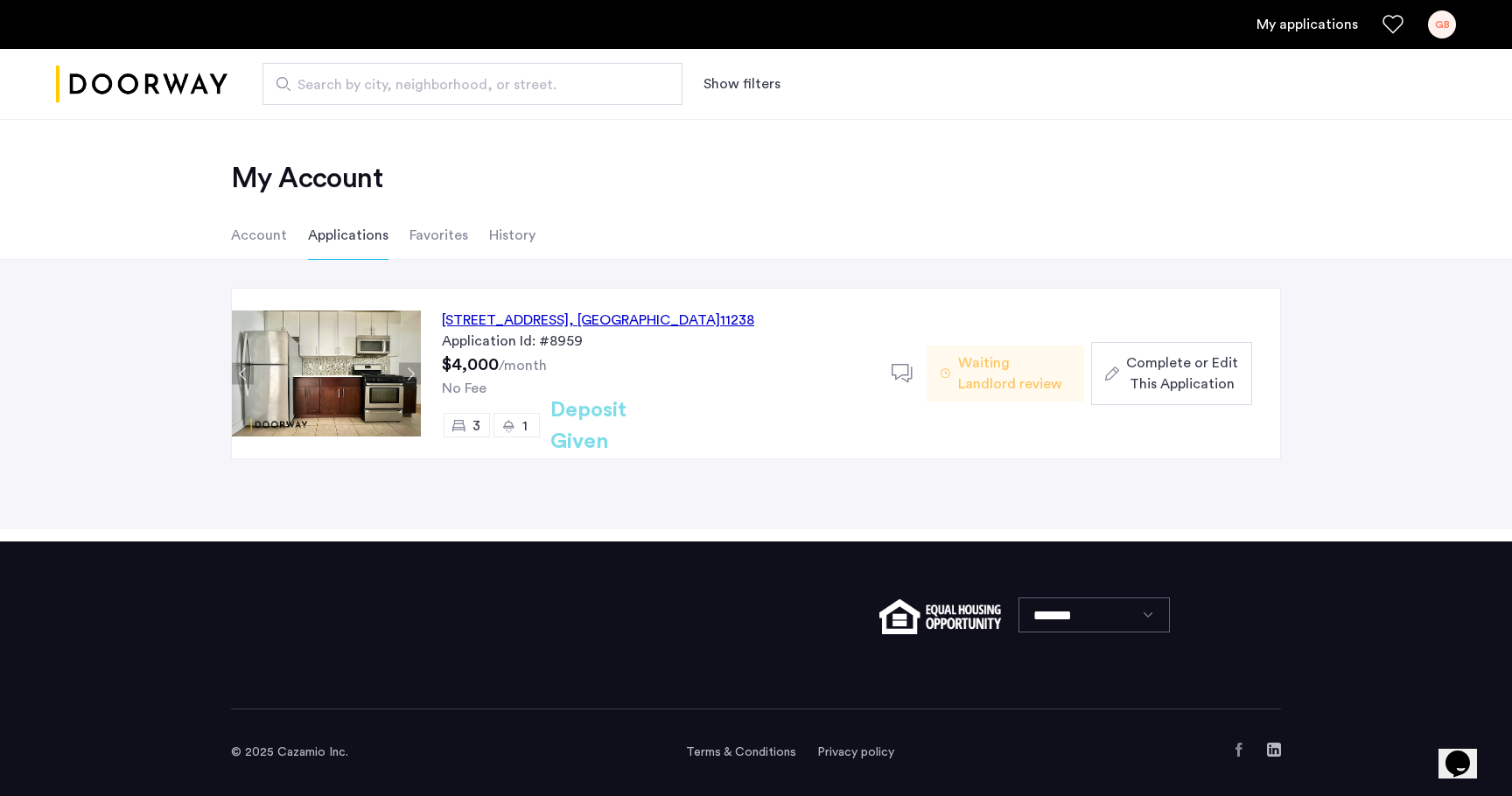
click at [677, 321] on span ", [GEOGRAPHIC_DATA]" at bounding box center [644, 320] width 152 height 14
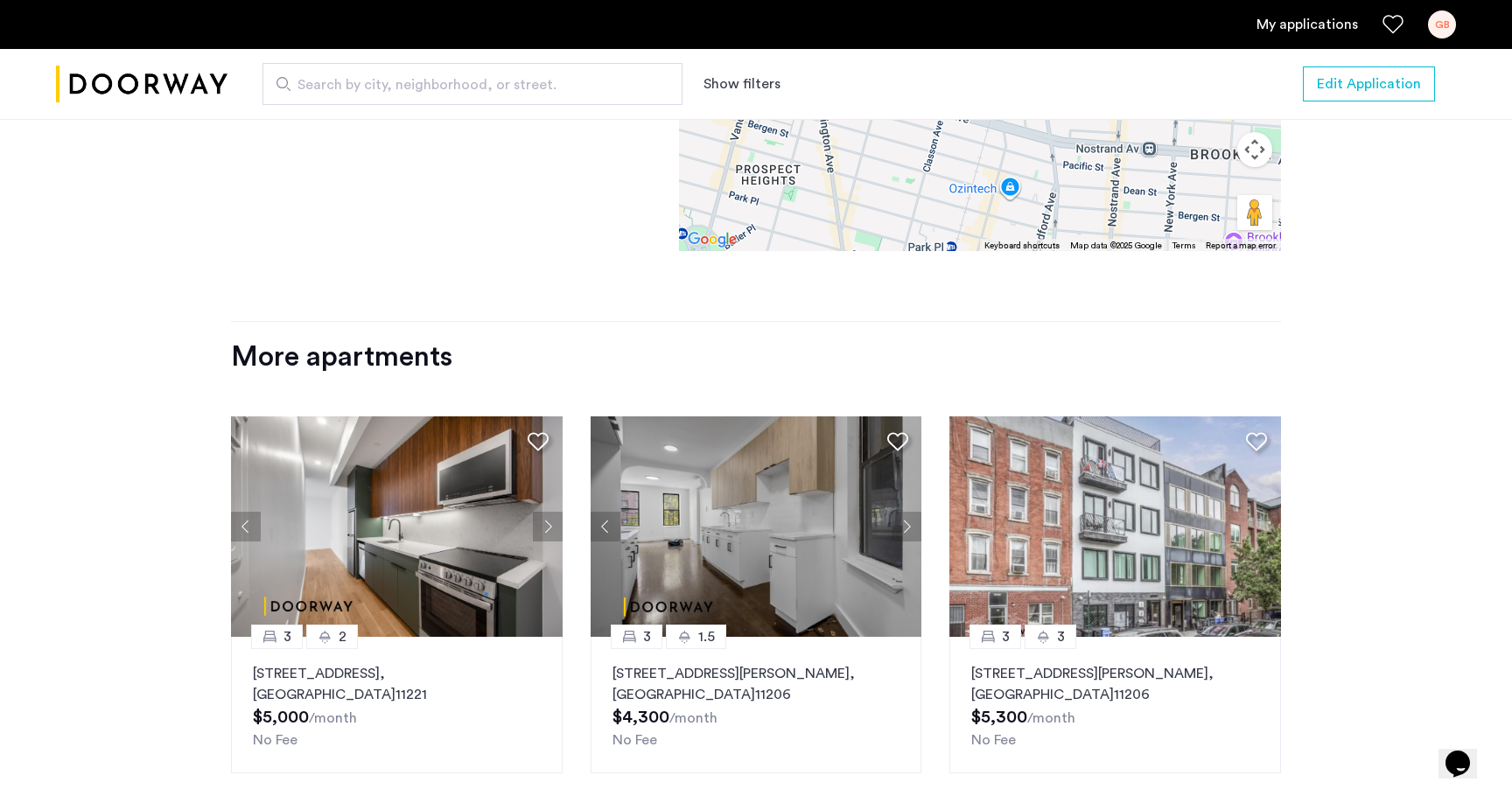
scroll to position [1956, 0]
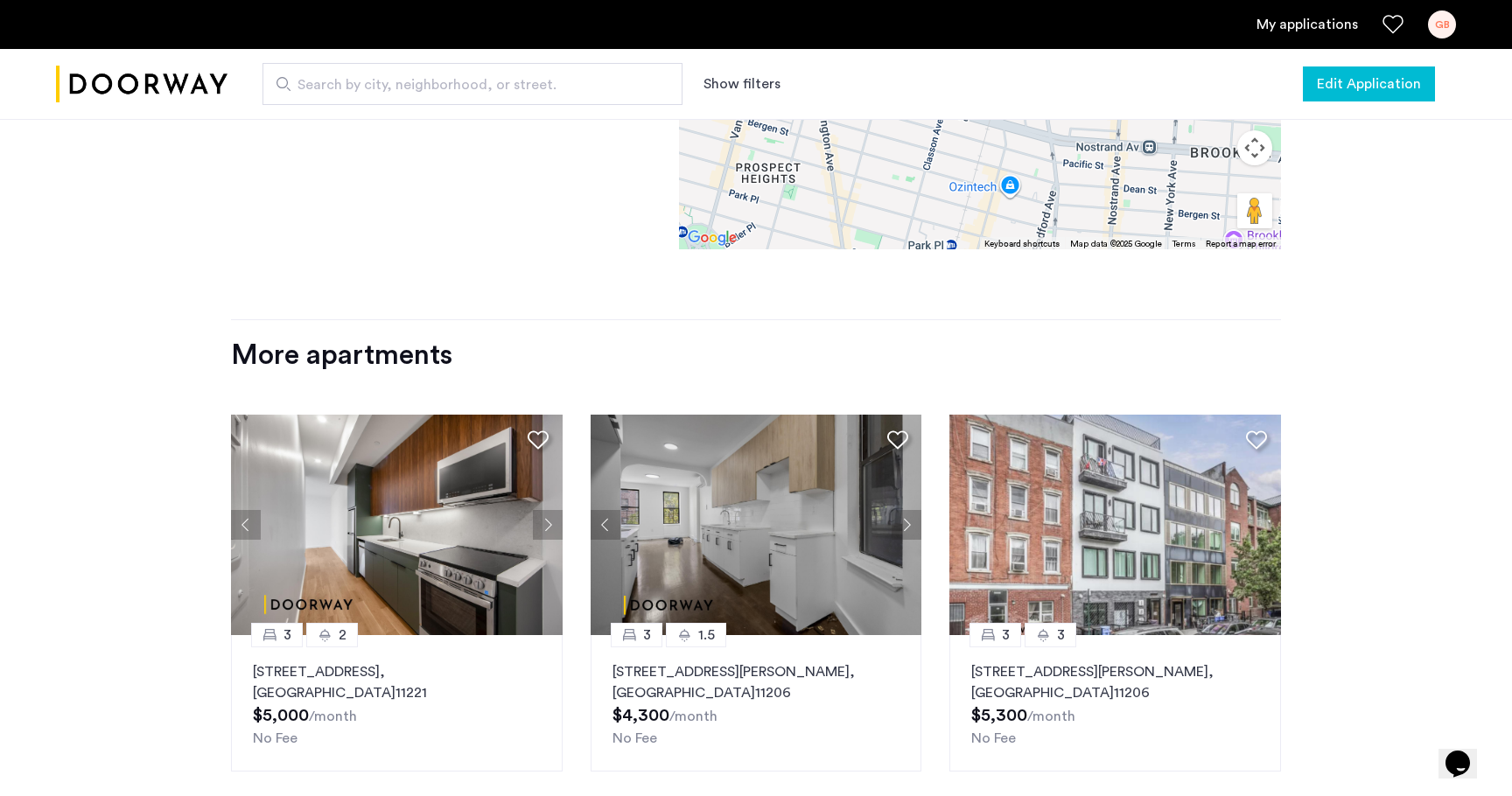
click at [1374, 84] on span "Edit Application" at bounding box center [1369, 84] width 104 height 21
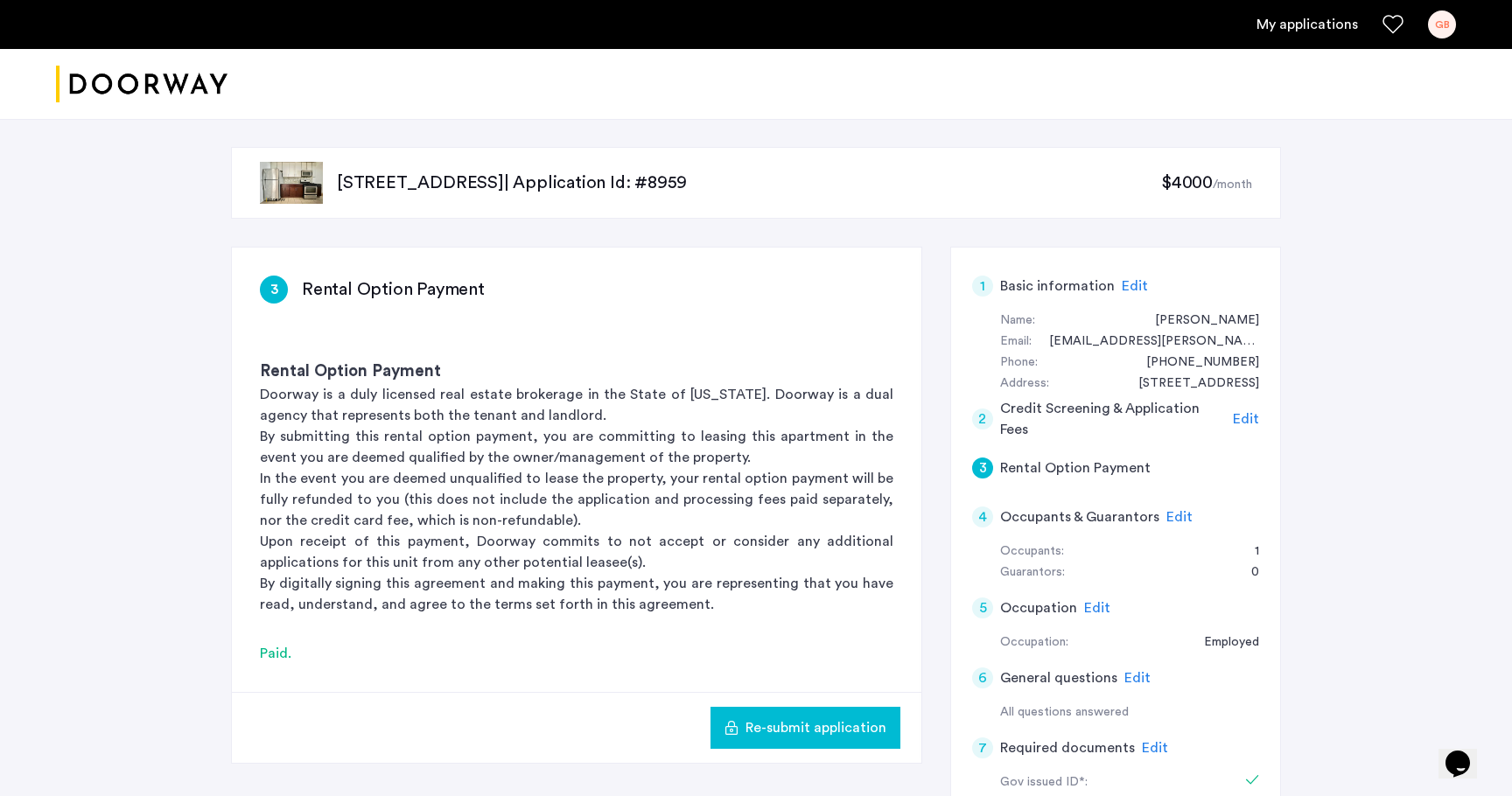
click at [1138, 682] on span "Edit" at bounding box center [1137, 678] width 26 height 14
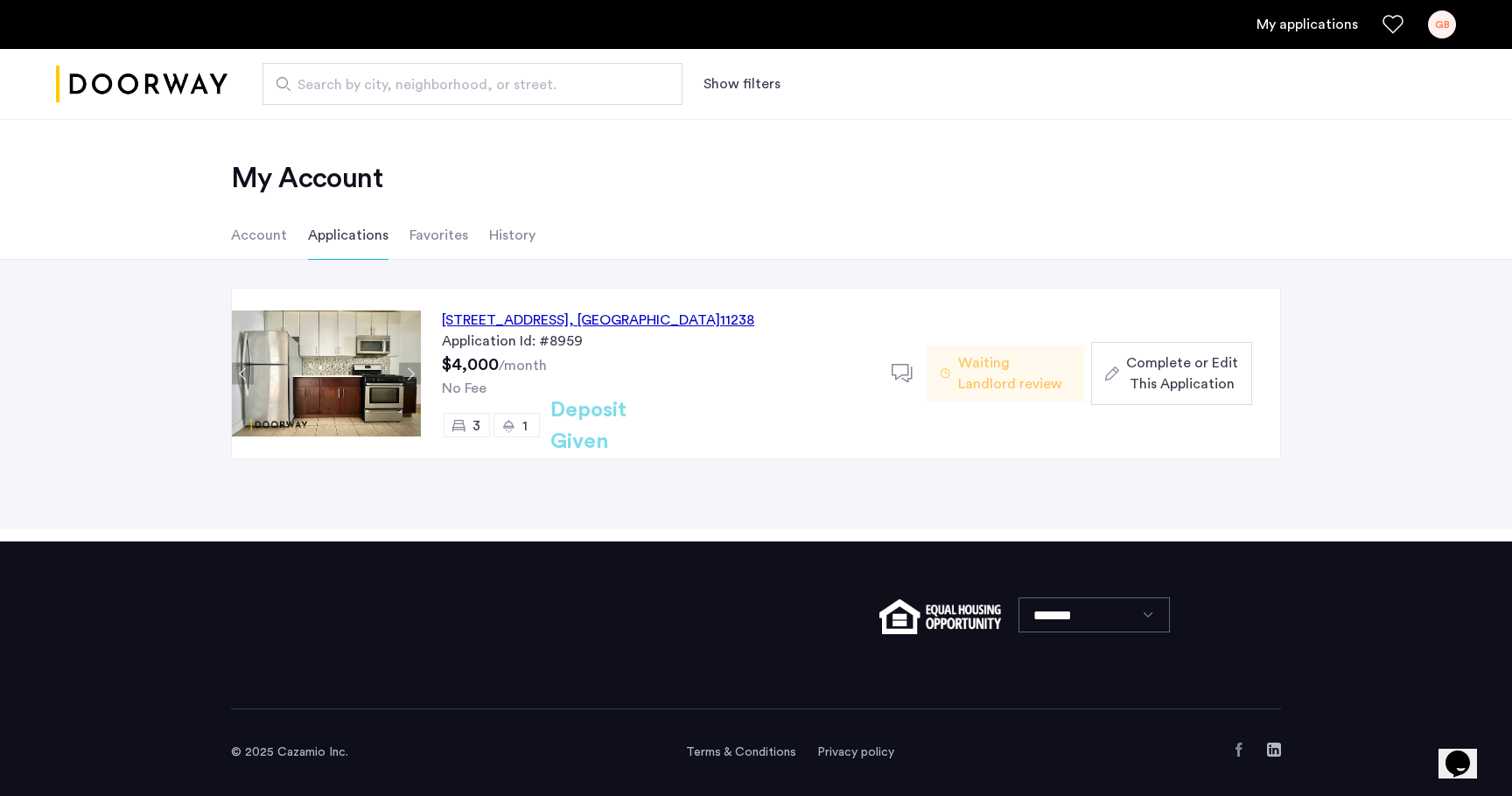
click at [658, 328] on div "[STREET_ADDRESS]" at bounding box center [598, 320] width 312 height 21
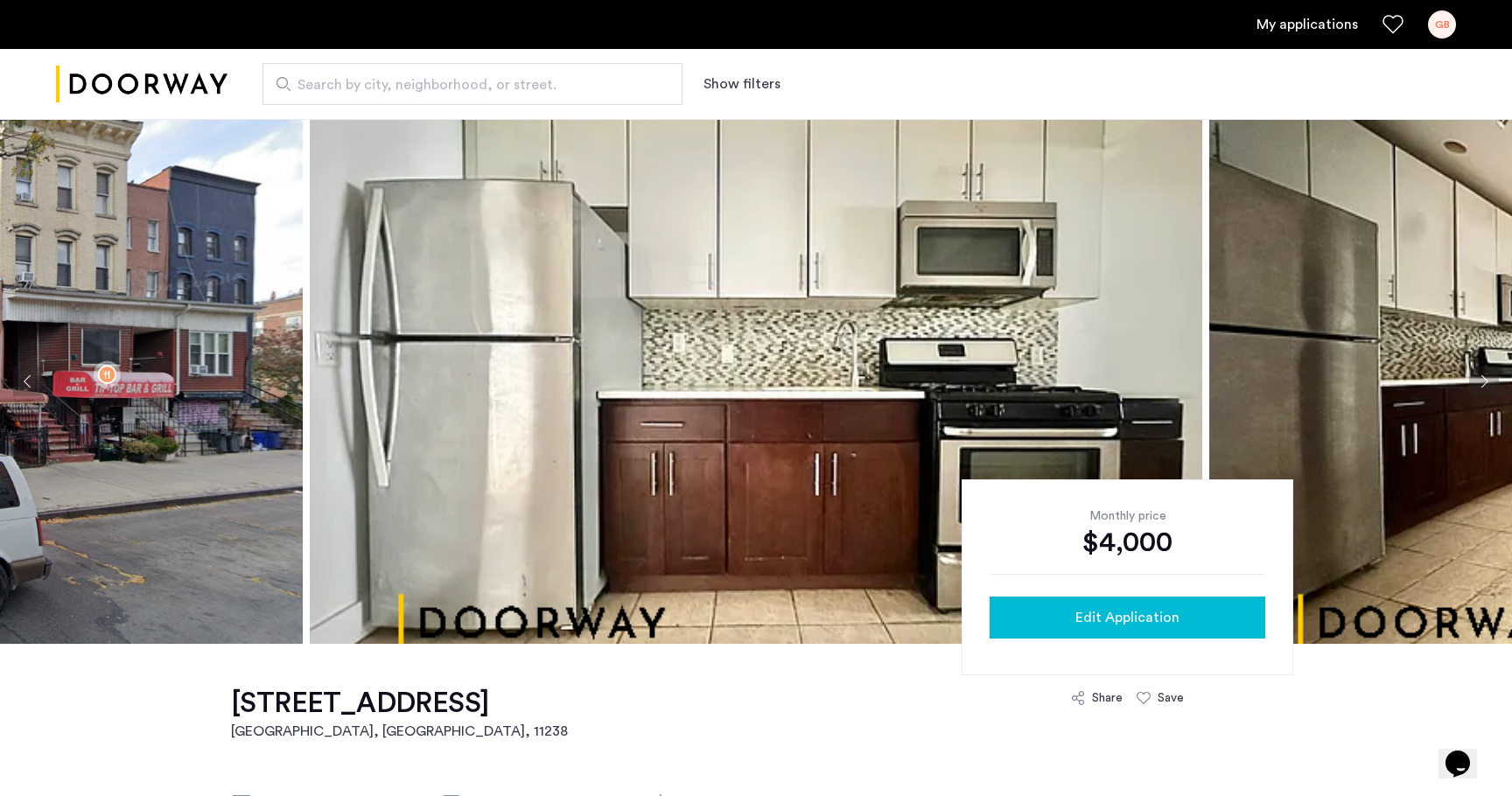
click at [1173, 606] on button "Edit Application" at bounding box center [1127, 618] width 276 height 42
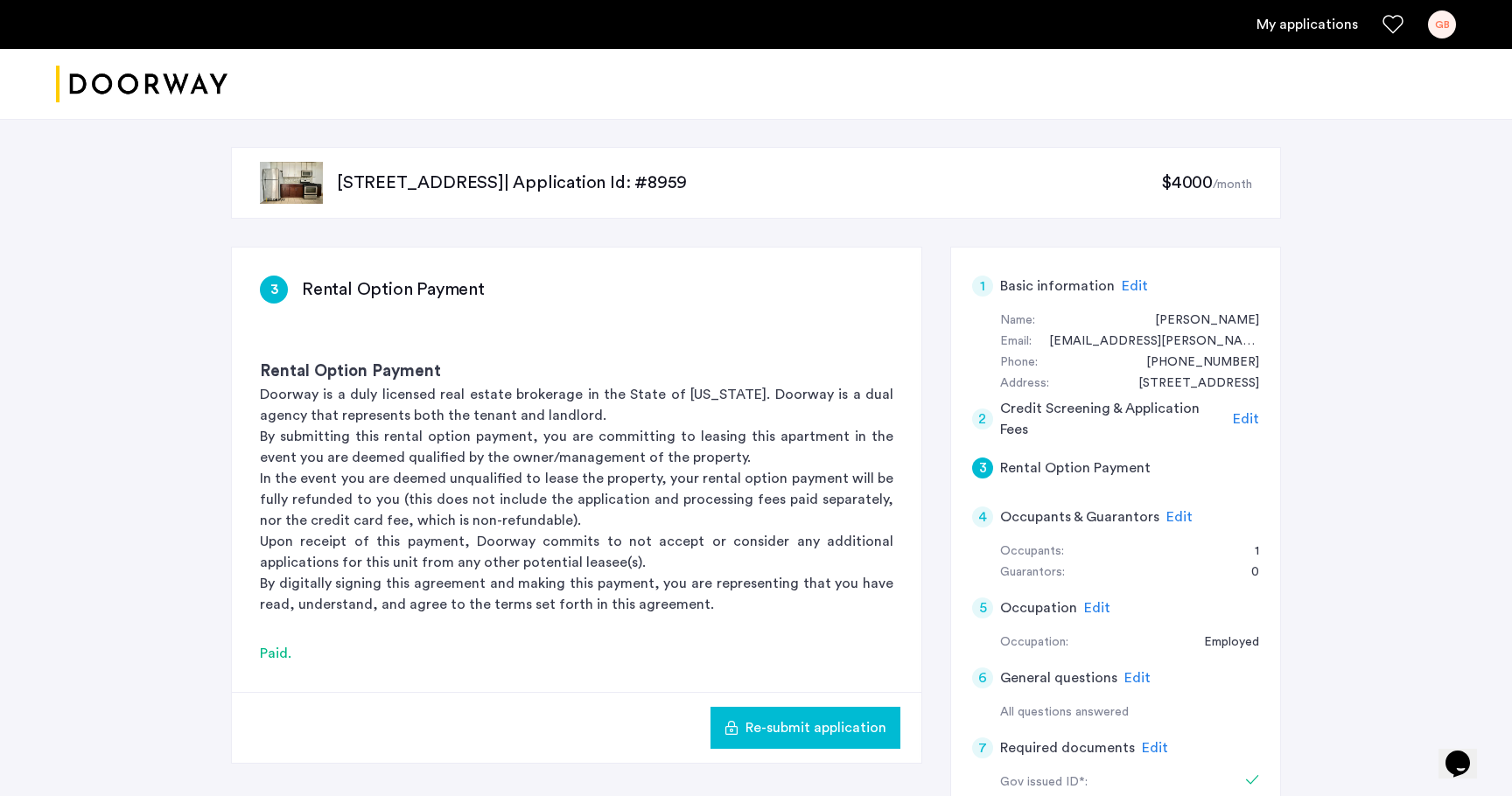
click at [1246, 419] on span "Edit" at bounding box center [1246, 419] width 26 height 14
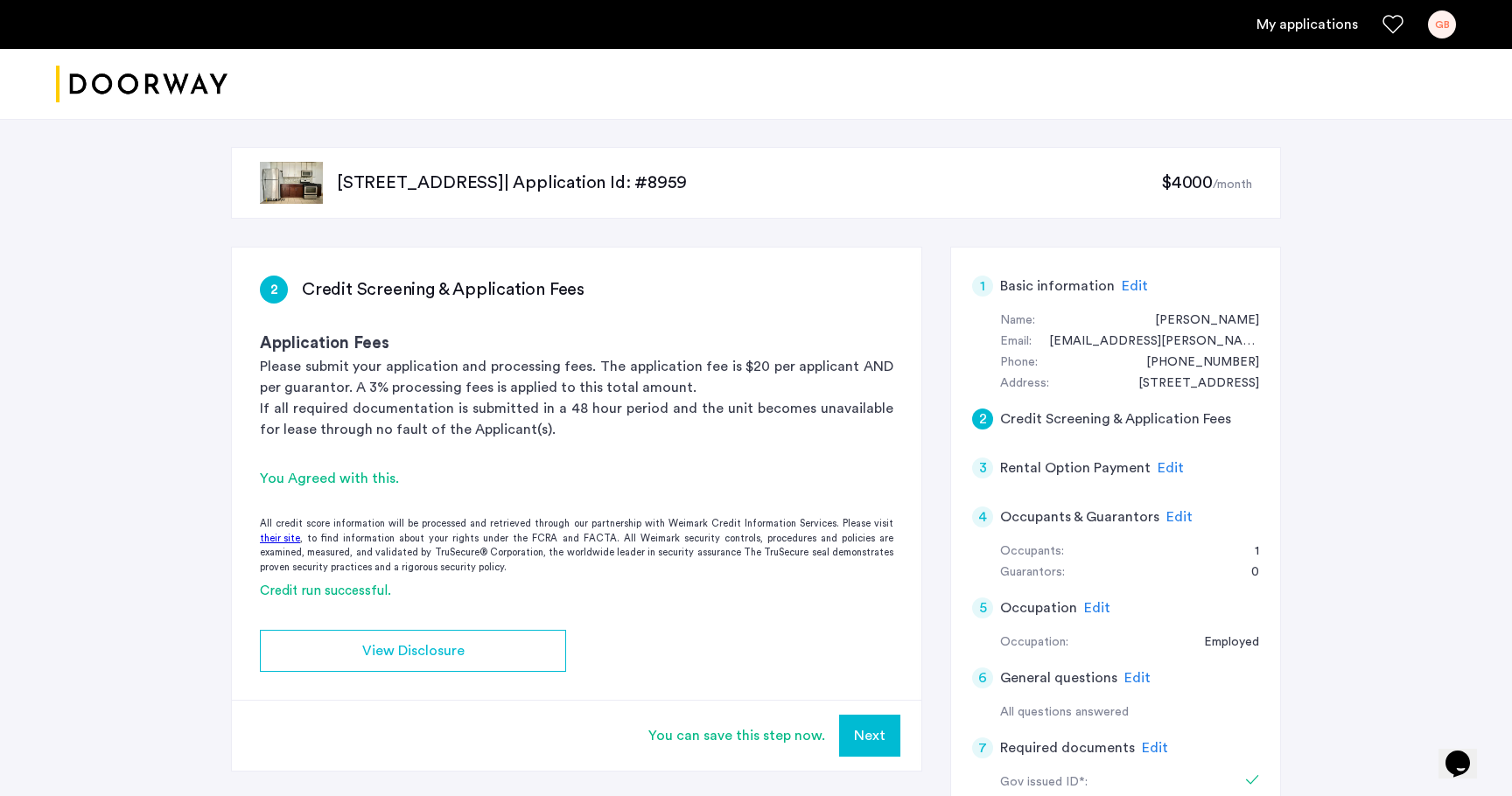
click at [1170, 518] on span "Edit" at bounding box center [1179, 518] width 26 height 14
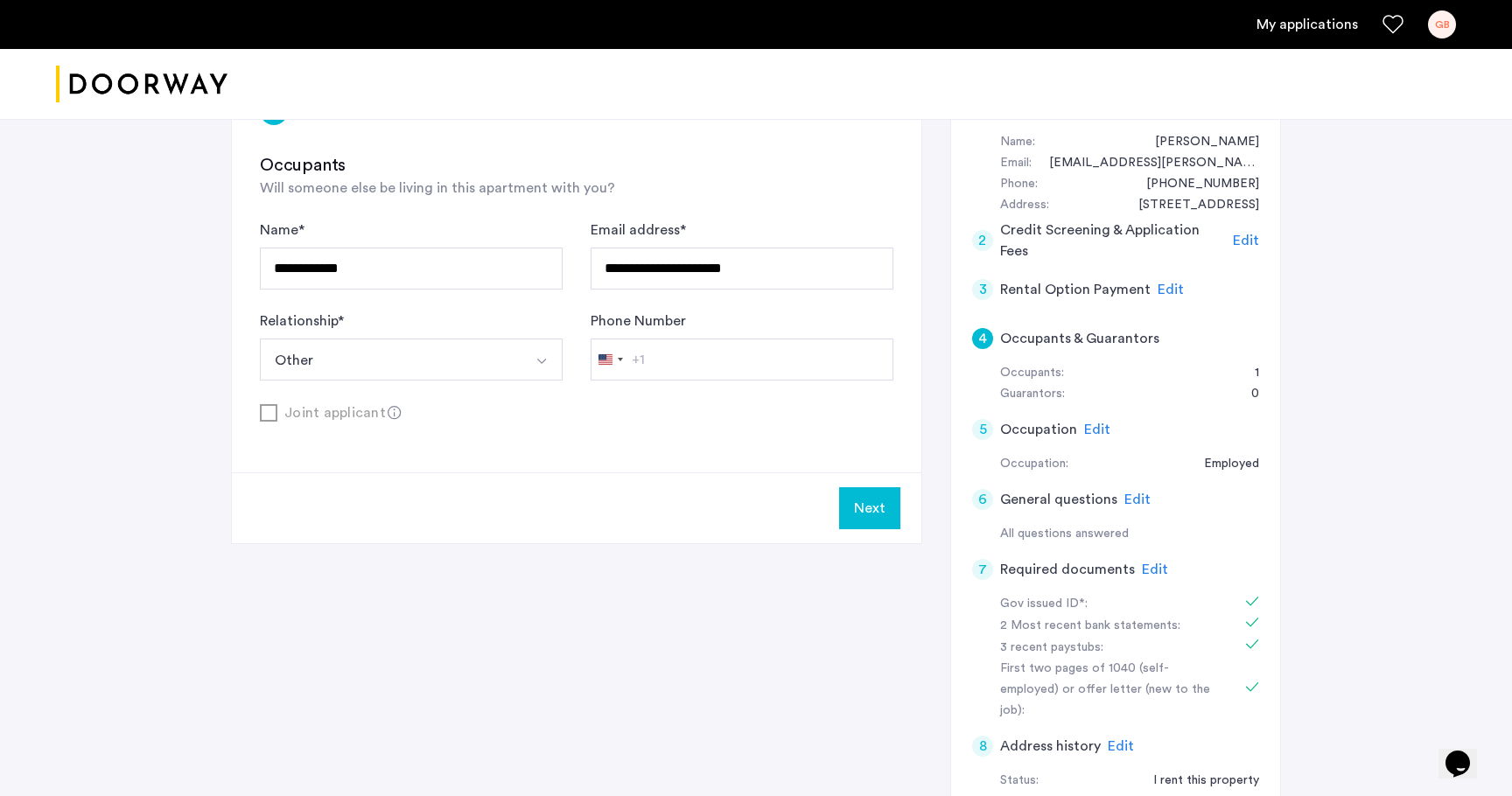
scroll to position [180, 0]
click at [1126, 504] on span "Edit" at bounding box center [1137, 498] width 26 height 14
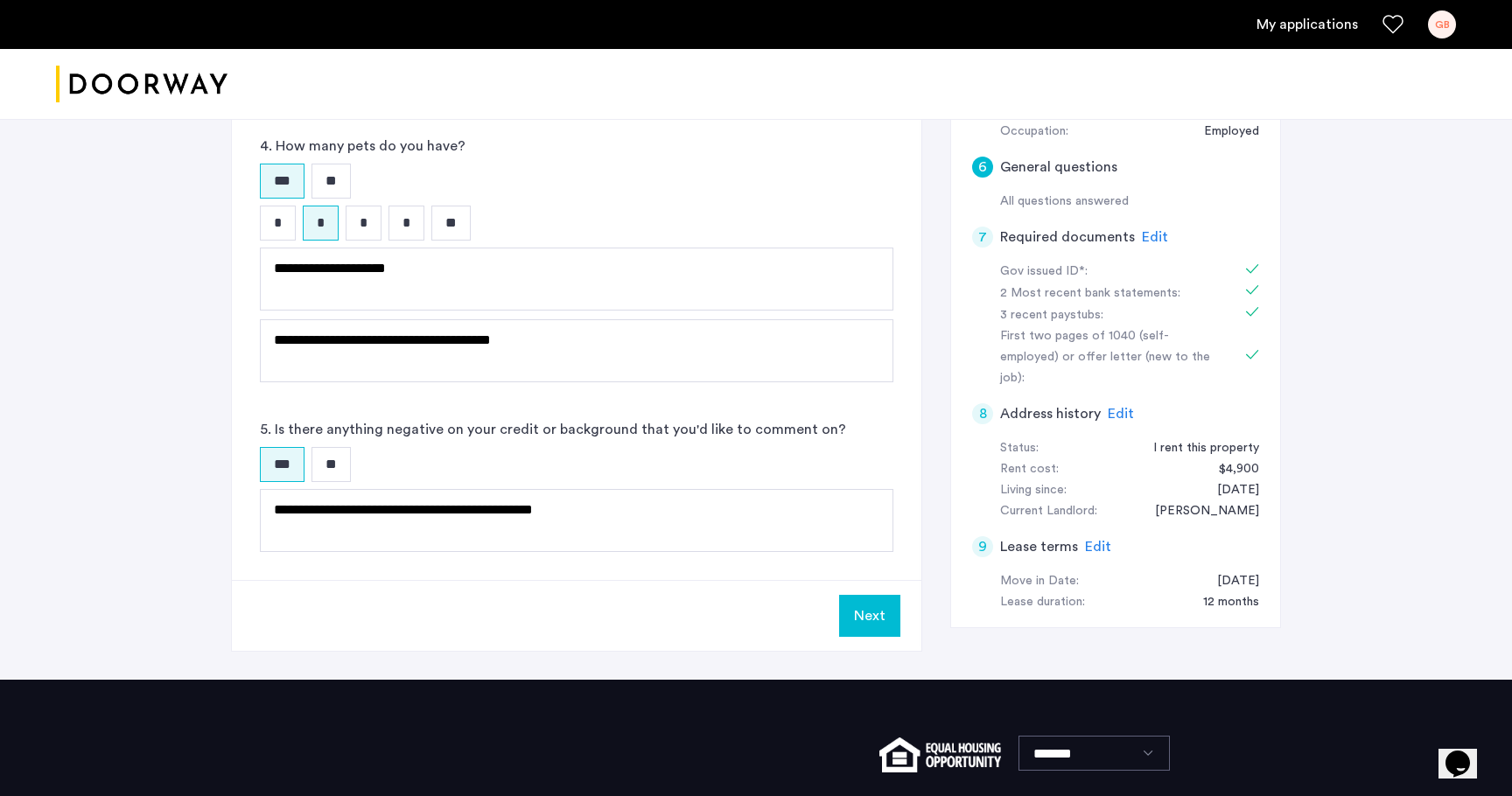
scroll to position [513, 0]
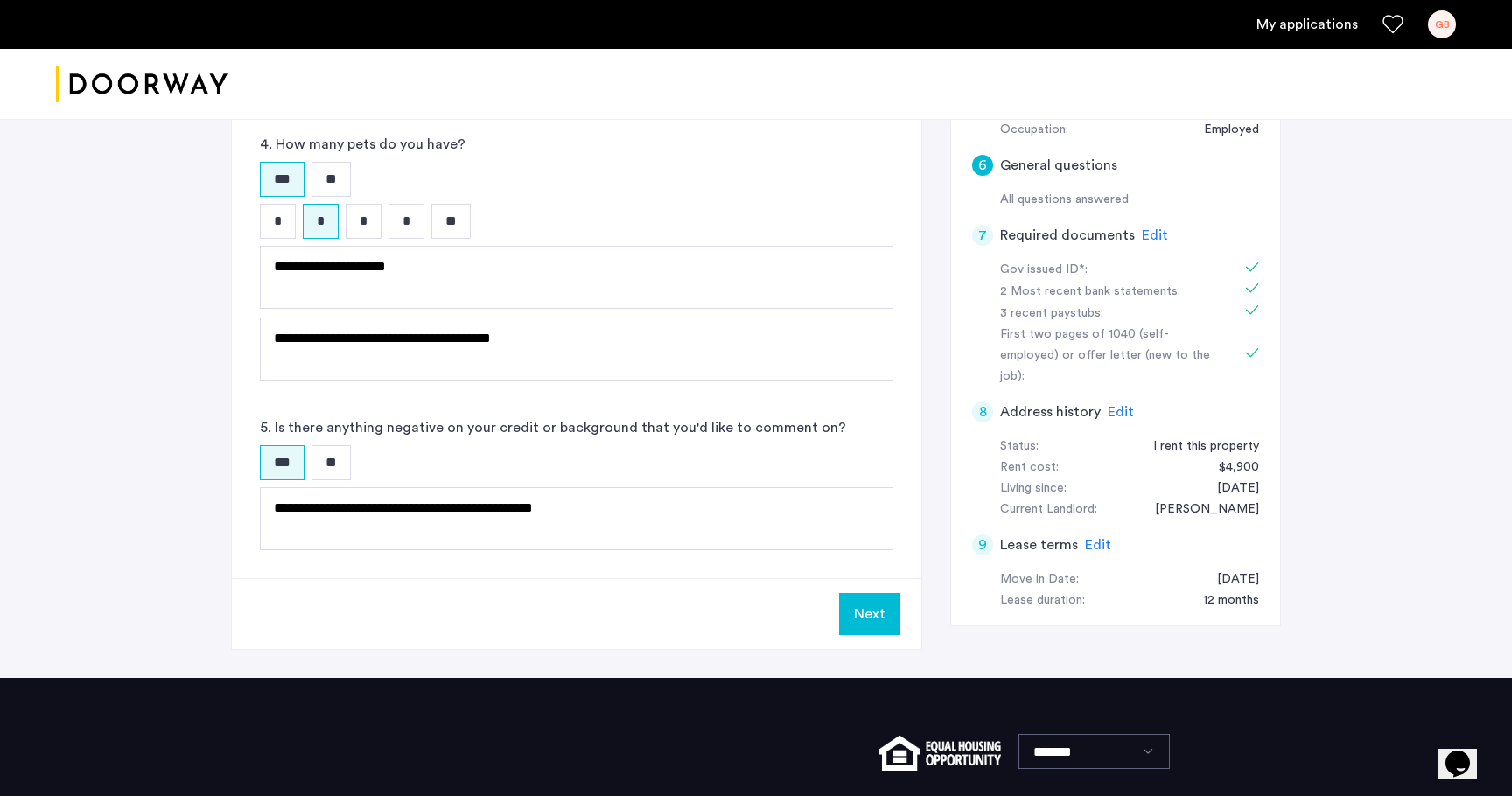
click at [1142, 237] on span "Edit" at bounding box center [1155, 236] width 26 height 14
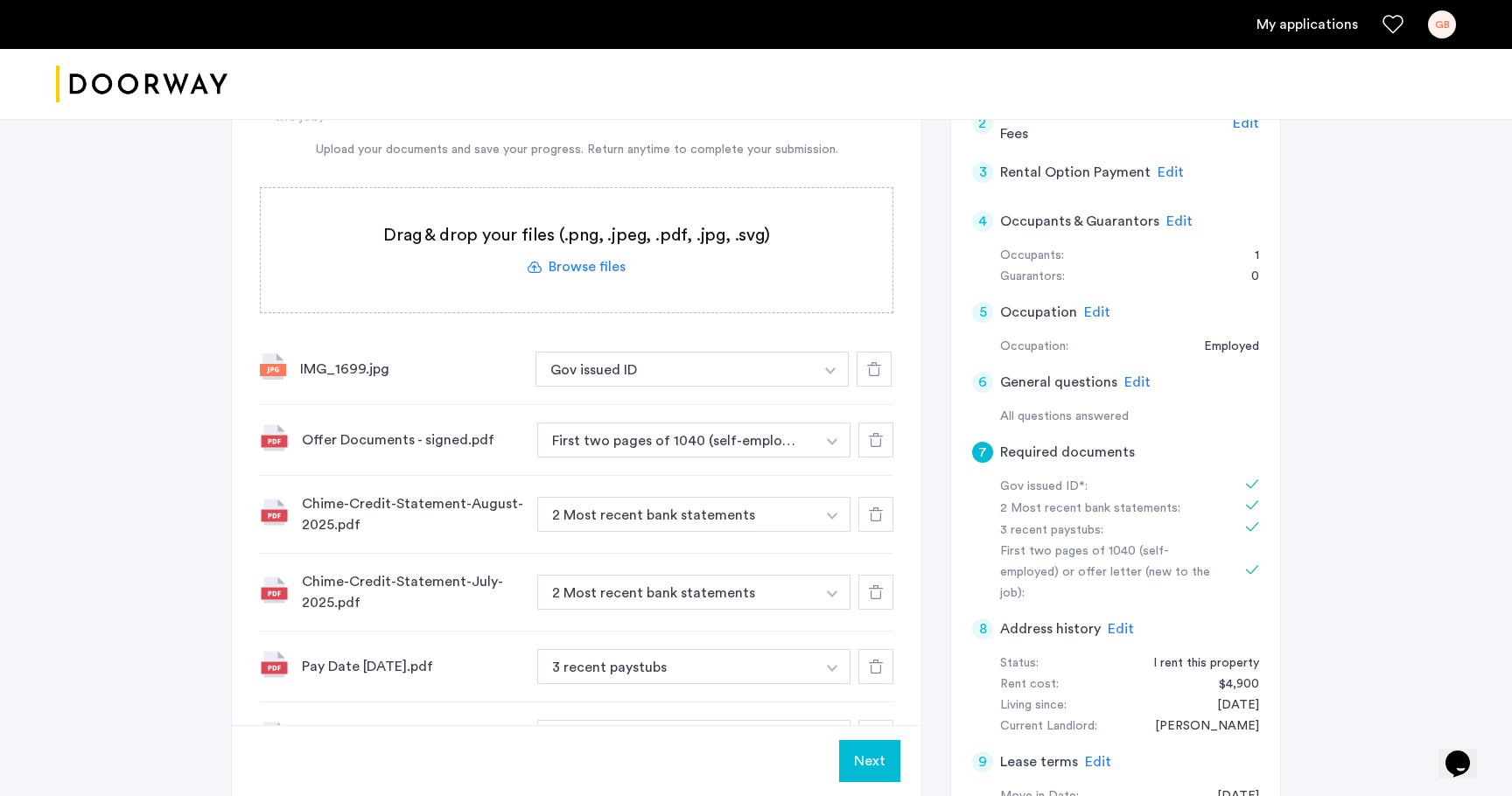
scroll to position [461, 0]
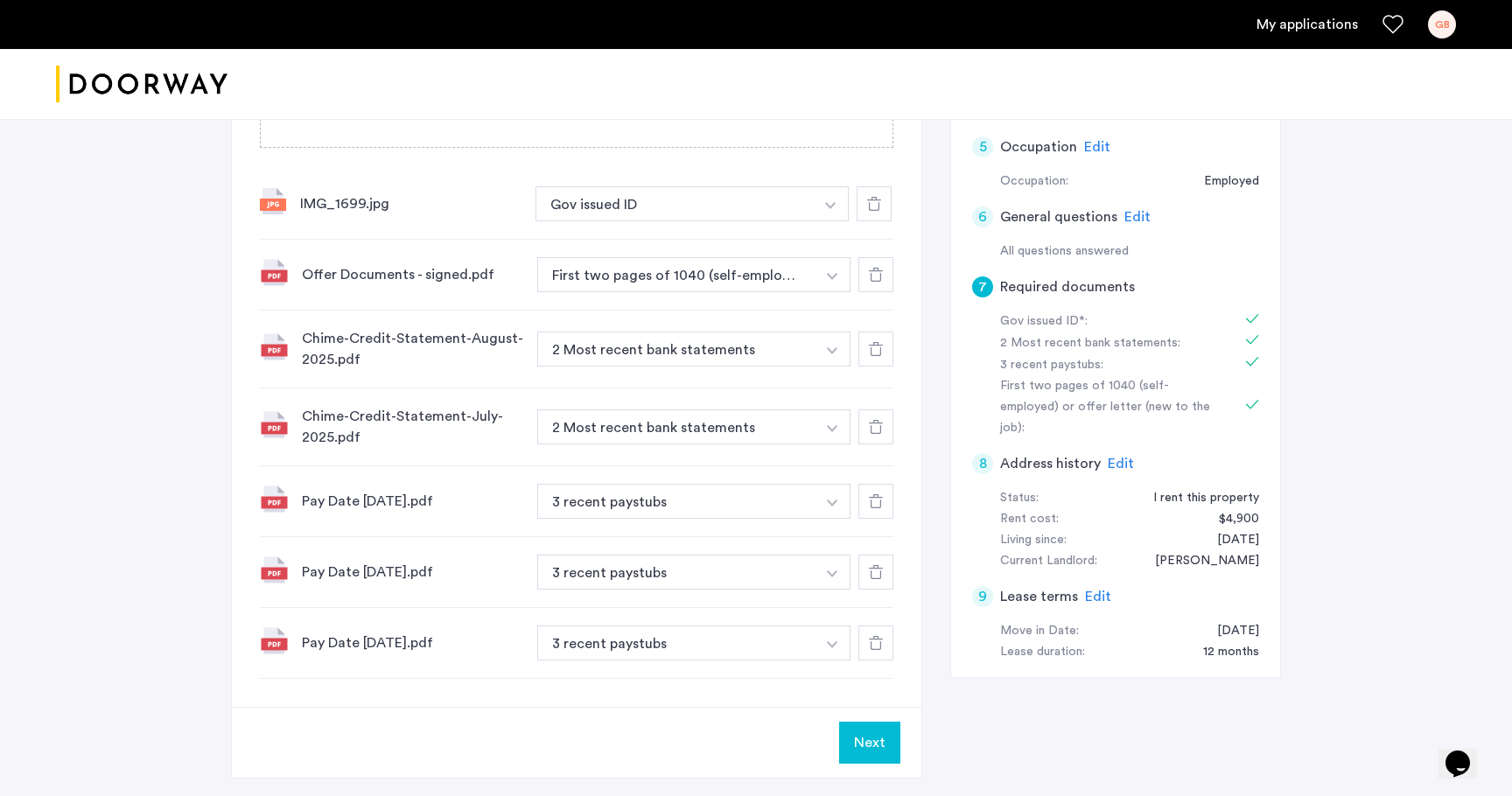
click at [1093, 590] on span "Edit" at bounding box center [1098, 597] width 26 height 14
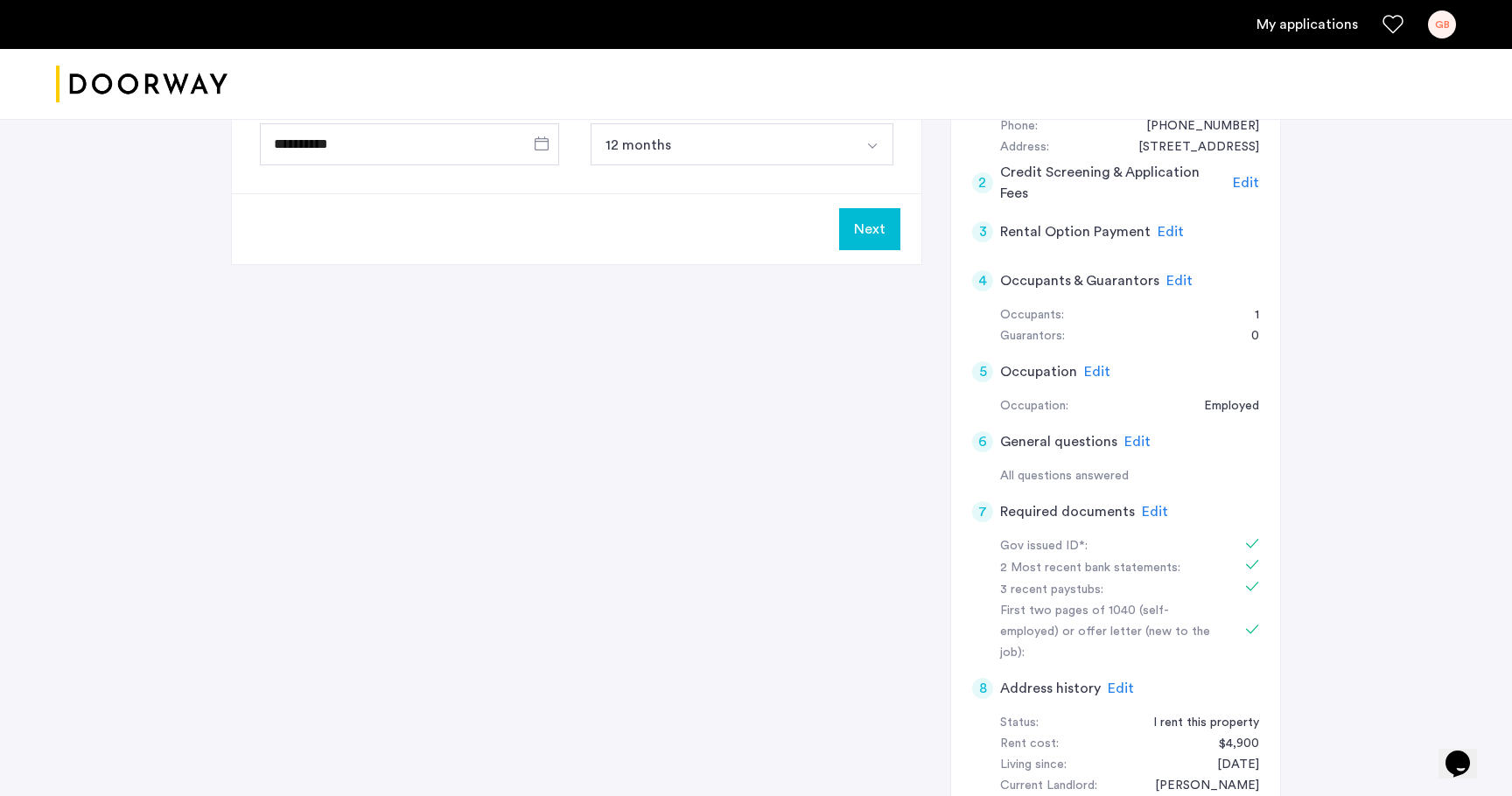
scroll to position [0, 0]
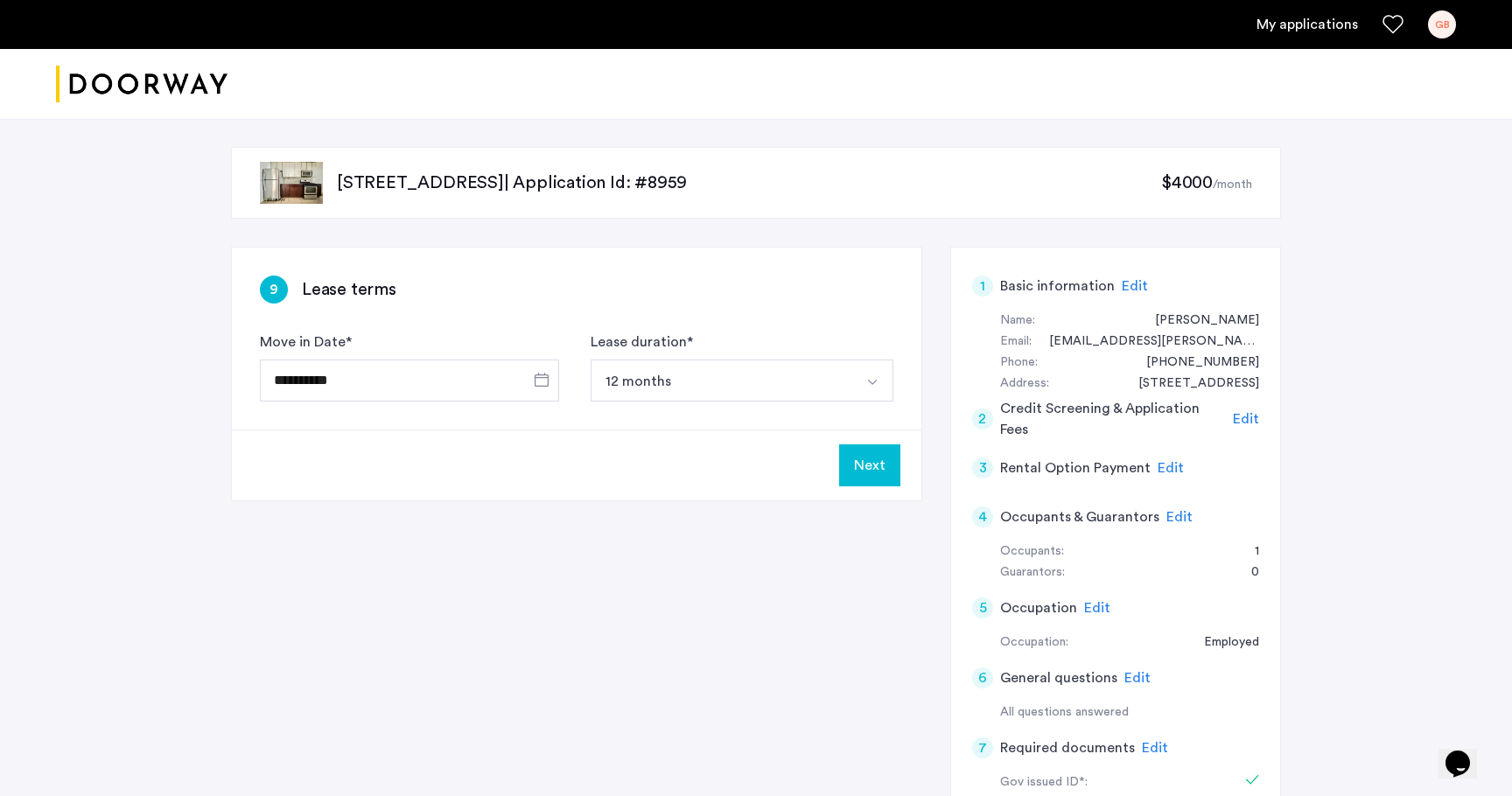
click at [870, 460] on button "Next" at bounding box center [869, 465] width 62 height 42
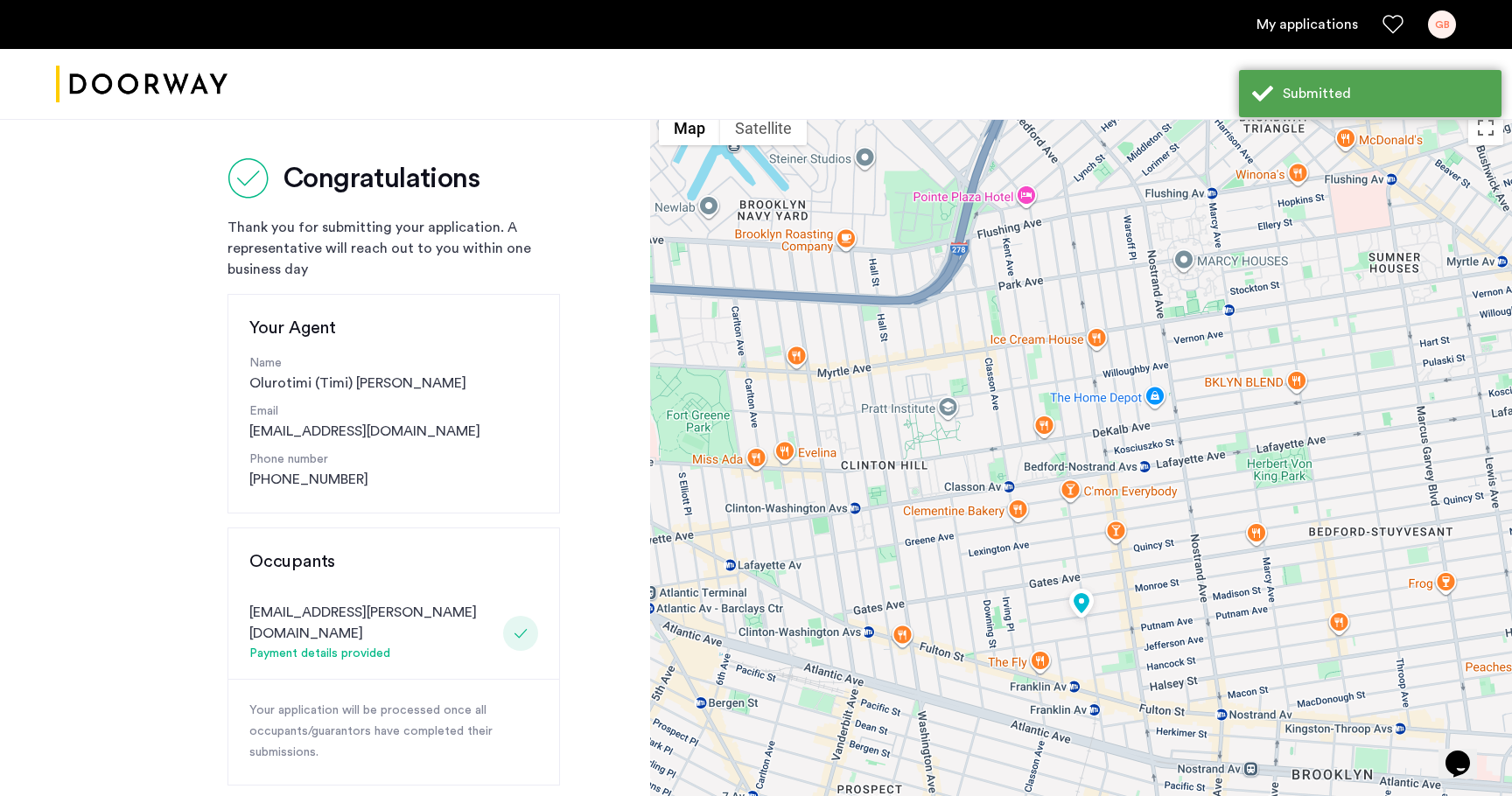
scroll to position [14, 0]
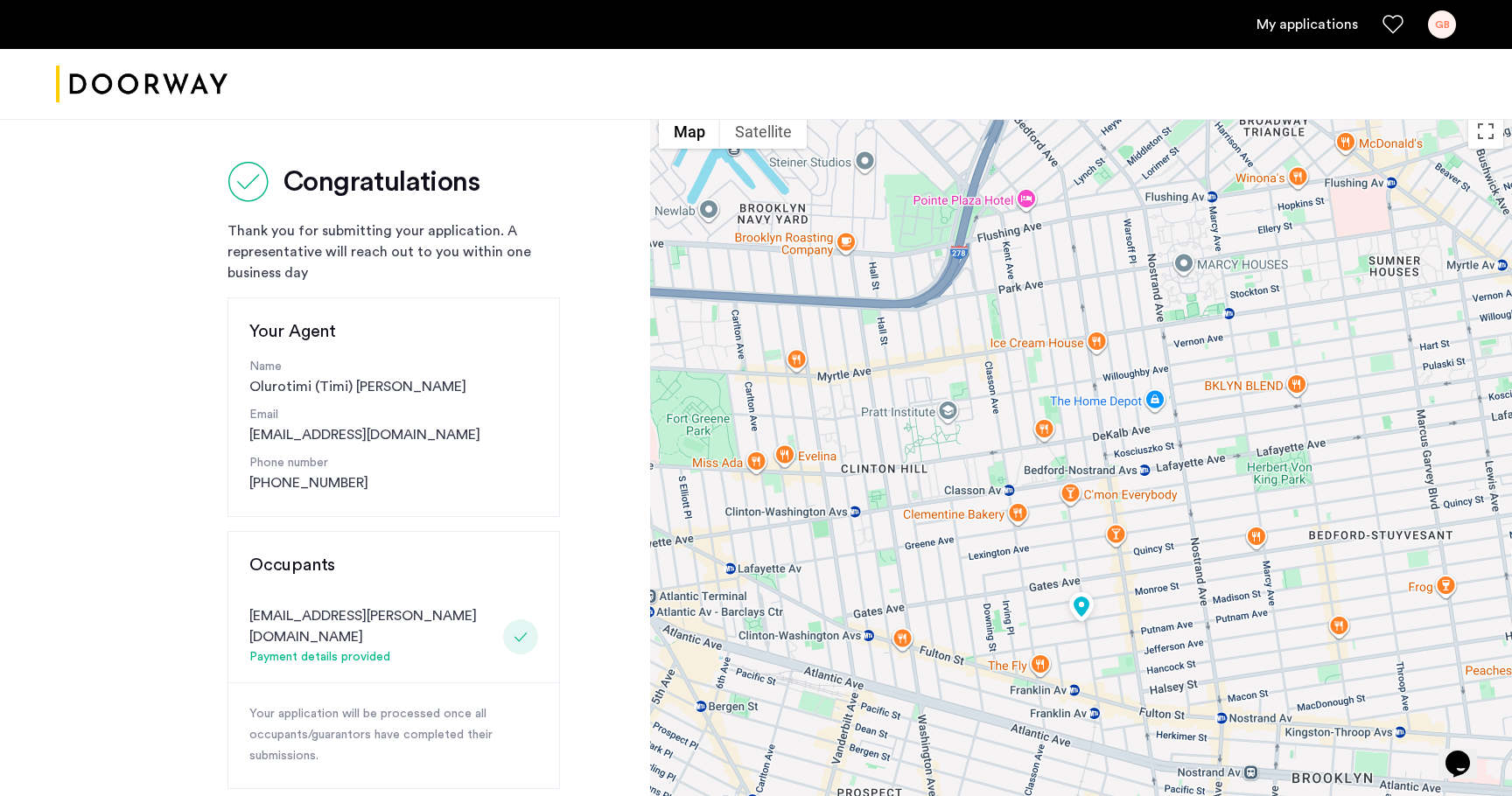
click at [357, 393] on div "Name [PERSON_NAME] ([PERSON_NAME]" at bounding box center [394, 377] width 289 height 39
copy div "Olurotimi (Timi) [PERSON_NAME]"
click at [286, 470] on p "Phone number" at bounding box center [394, 463] width 289 height 19
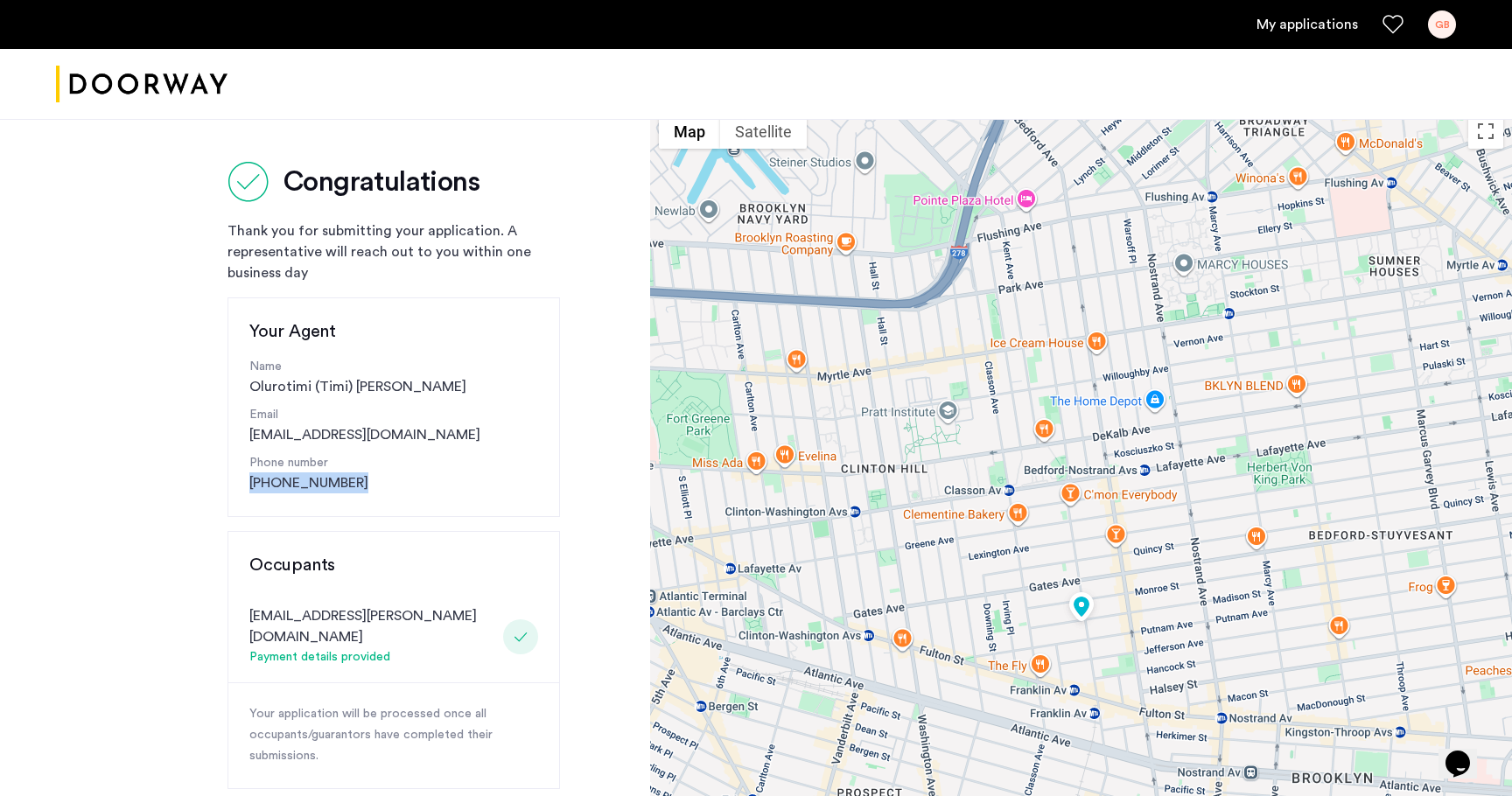
drag, startPoint x: 333, startPoint y: 487, endPoint x: 250, endPoint y: 486, distance: 83.0
click at [250, 486] on div "Phone number [PHONE_NUMBER]" at bounding box center [394, 474] width 289 height 39
copy link "[PHONE_NUMBER]"
click at [303, 417] on p "Email" at bounding box center [394, 415] width 289 height 19
drag, startPoint x: 370, startPoint y: 432, endPoint x: 229, endPoint y: 435, distance: 141.0
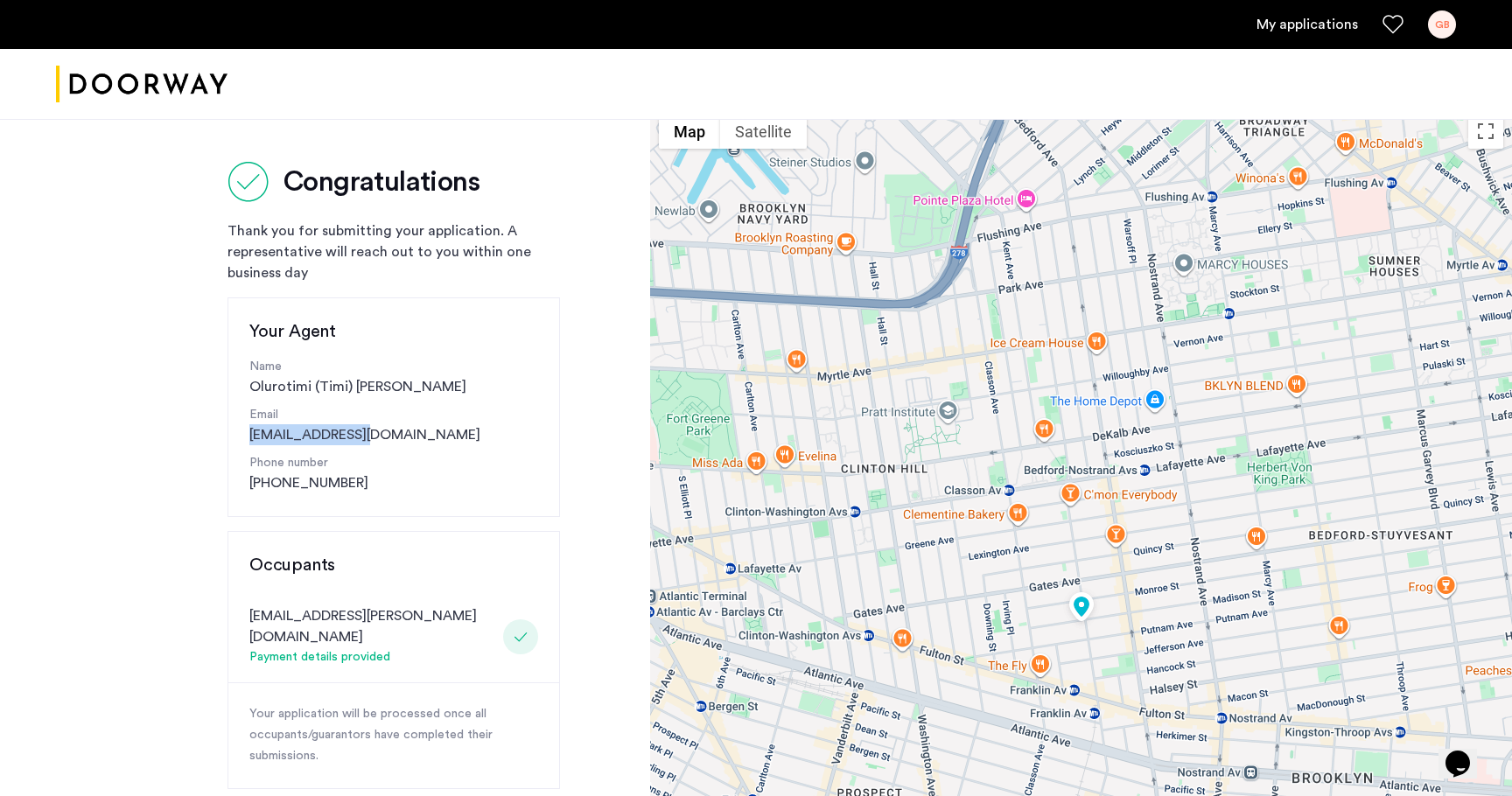
click at [229, 435] on div "Your Agent Name [PERSON_NAME] ([PERSON_NAME] Email [EMAIL_ADDRESS][DOMAIN_NAME]…" at bounding box center [394, 407] width 333 height 220
copy link "[EMAIL_ADDRESS][DOMAIN_NAME]"
drag, startPoint x: 337, startPoint y: 481, endPoint x: 221, endPoint y: 475, distance: 116.2
click at [221, 475] on div "Congratulations Thank you for submitting your application. A representative wil…" at bounding box center [325, 630] width 651 height 1050
copy link "[PHONE_NUMBER]"
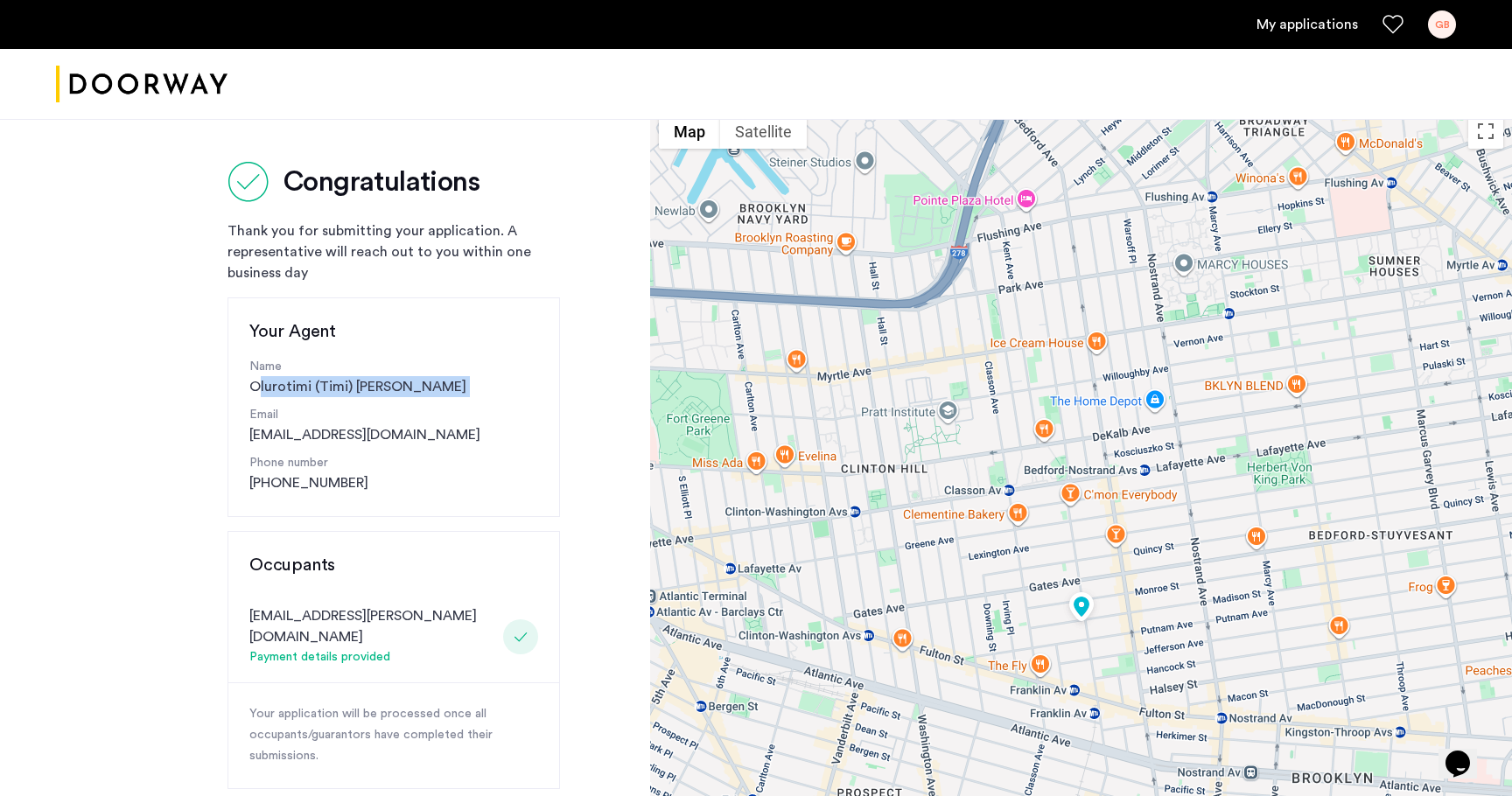
drag, startPoint x: 409, startPoint y: 402, endPoint x: 240, endPoint y: 388, distance: 169.6
click at [240, 388] on div "Your Agent Name [PERSON_NAME] ([PERSON_NAME] Email [EMAIL_ADDRESS][DOMAIN_NAME]…" at bounding box center [394, 407] width 333 height 220
copy div "Olurotimi (Timi) [PERSON_NAME]"
click at [321, 435] on link "[EMAIL_ADDRESS][DOMAIN_NAME]" at bounding box center [364, 435] width 231 height 21
drag, startPoint x: 383, startPoint y: 474, endPoint x: 227, endPoint y: 472, distance: 156.0
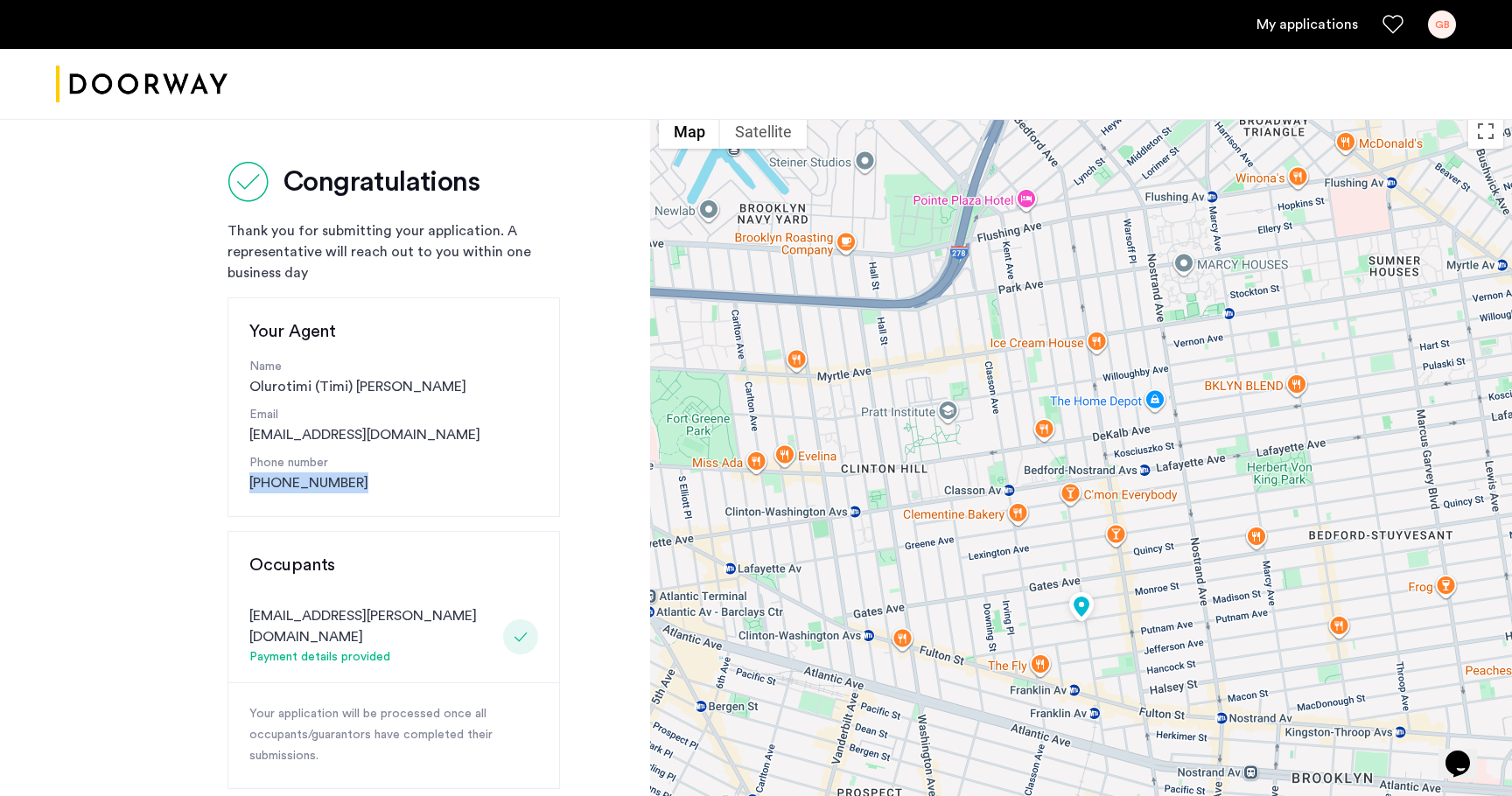
click at [226, 472] on div "Congratulations Thank you for submitting your application. A representative wil…" at bounding box center [325, 630] width 651 height 1050
copy link "[PHONE_NUMBER]"
drag, startPoint x: 383, startPoint y: 434, endPoint x: 234, endPoint y: 433, distance: 149.0
click at [234, 433] on div "Your Agent Name [PERSON_NAME] ([PERSON_NAME] Email [EMAIL_ADDRESS][DOMAIN_NAME]…" at bounding box center [394, 407] width 333 height 220
copy link "[EMAIL_ADDRESS][DOMAIN_NAME]"
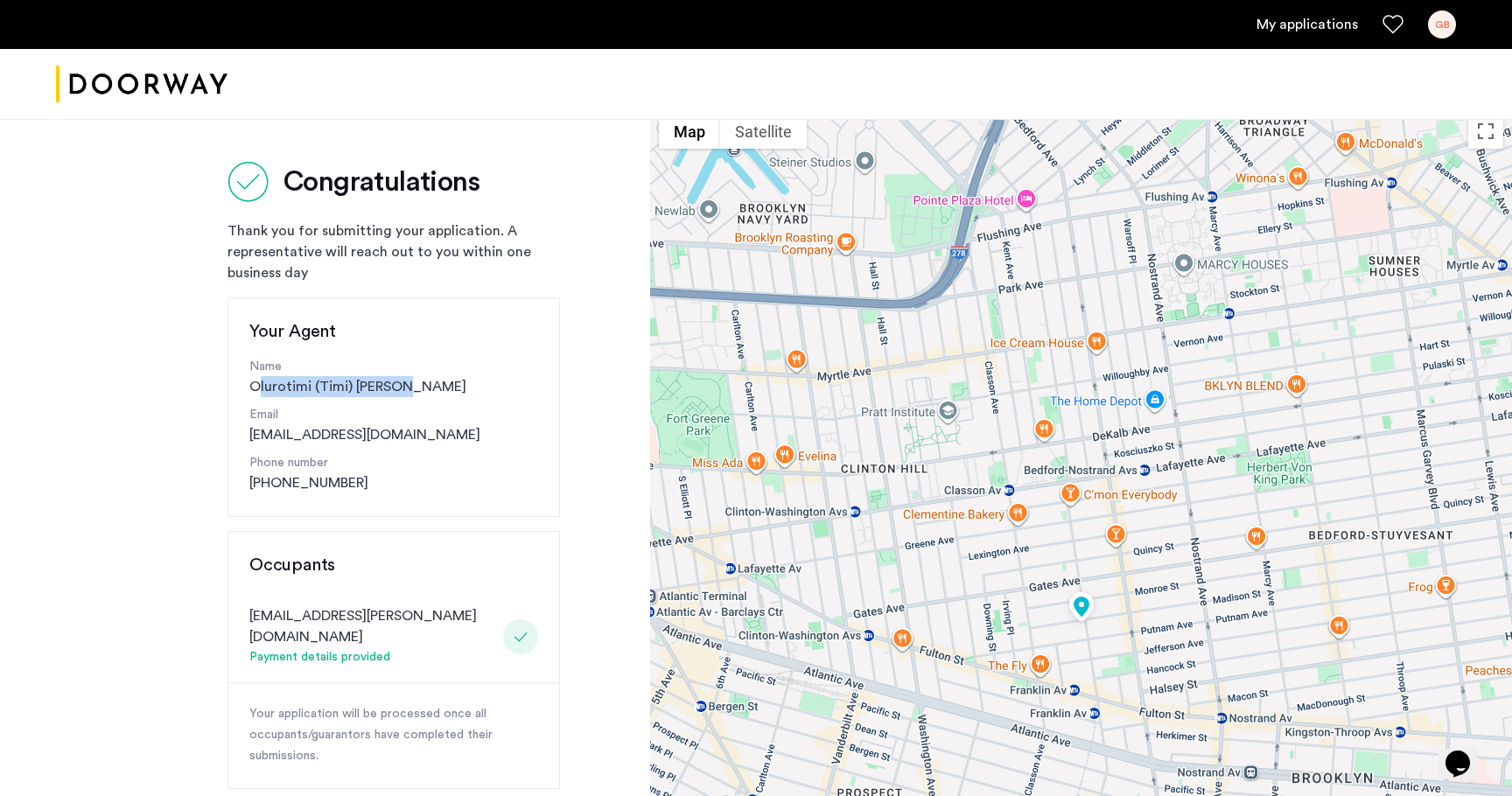
drag, startPoint x: 420, startPoint y: 382, endPoint x: 247, endPoint y: 386, distance: 173.0
click at [247, 386] on div "Your Agent Name [PERSON_NAME] ([PERSON_NAME] Email [EMAIL_ADDRESS][DOMAIN_NAME]…" at bounding box center [394, 407] width 333 height 220
copy div "Olurotimi (Timi) [PERSON_NAME]"
drag, startPoint x: 385, startPoint y: 441, endPoint x: 244, endPoint y: 439, distance: 141.0
click at [244, 439] on div "Your Agent Name [PERSON_NAME] ([PERSON_NAME] Email [EMAIL_ADDRESS][DOMAIN_NAME]…" at bounding box center [394, 407] width 333 height 220
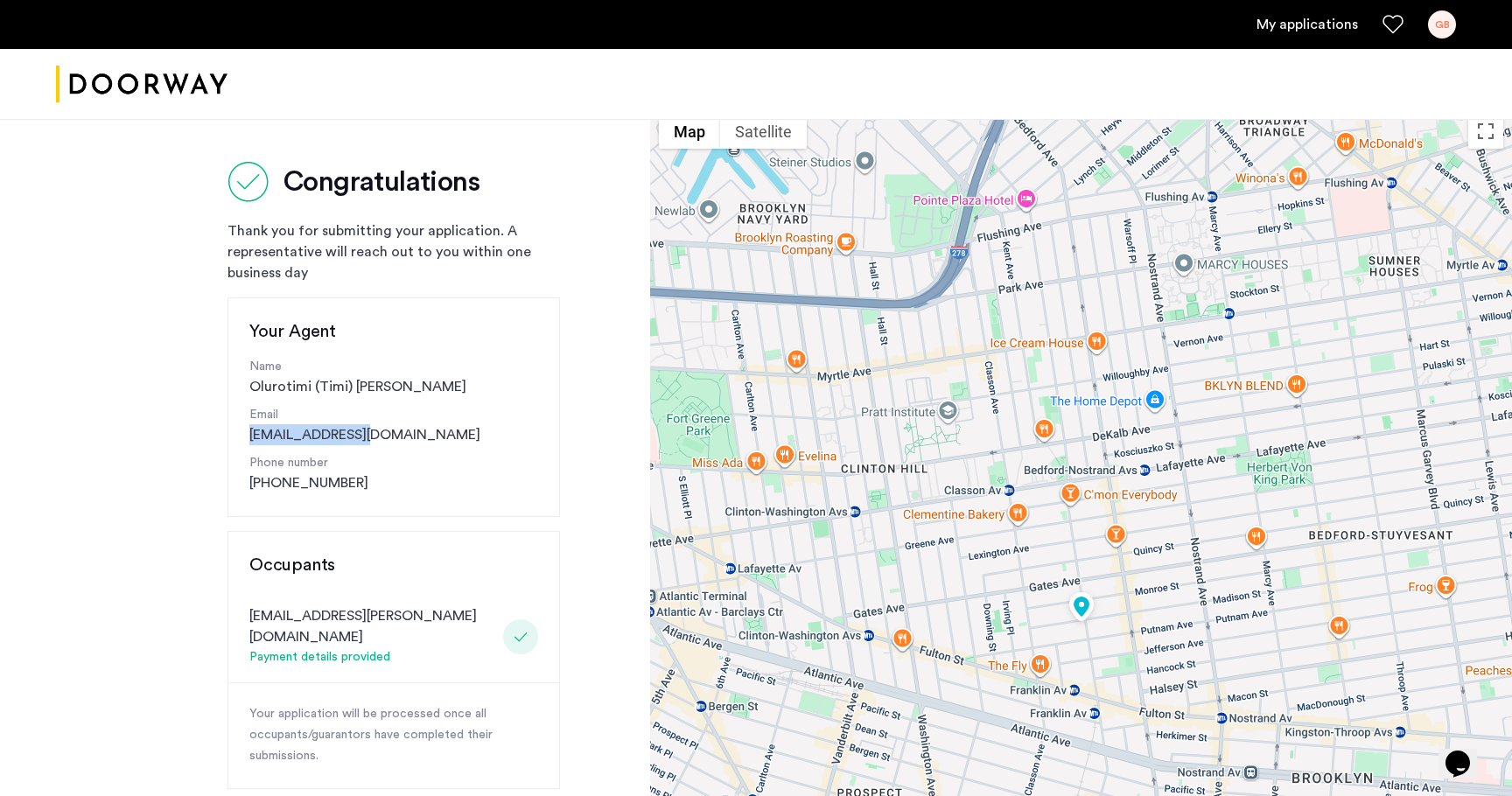
copy link "[EMAIL_ADDRESS][DOMAIN_NAME]"
